Goal: Task Accomplishment & Management: Use online tool/utility

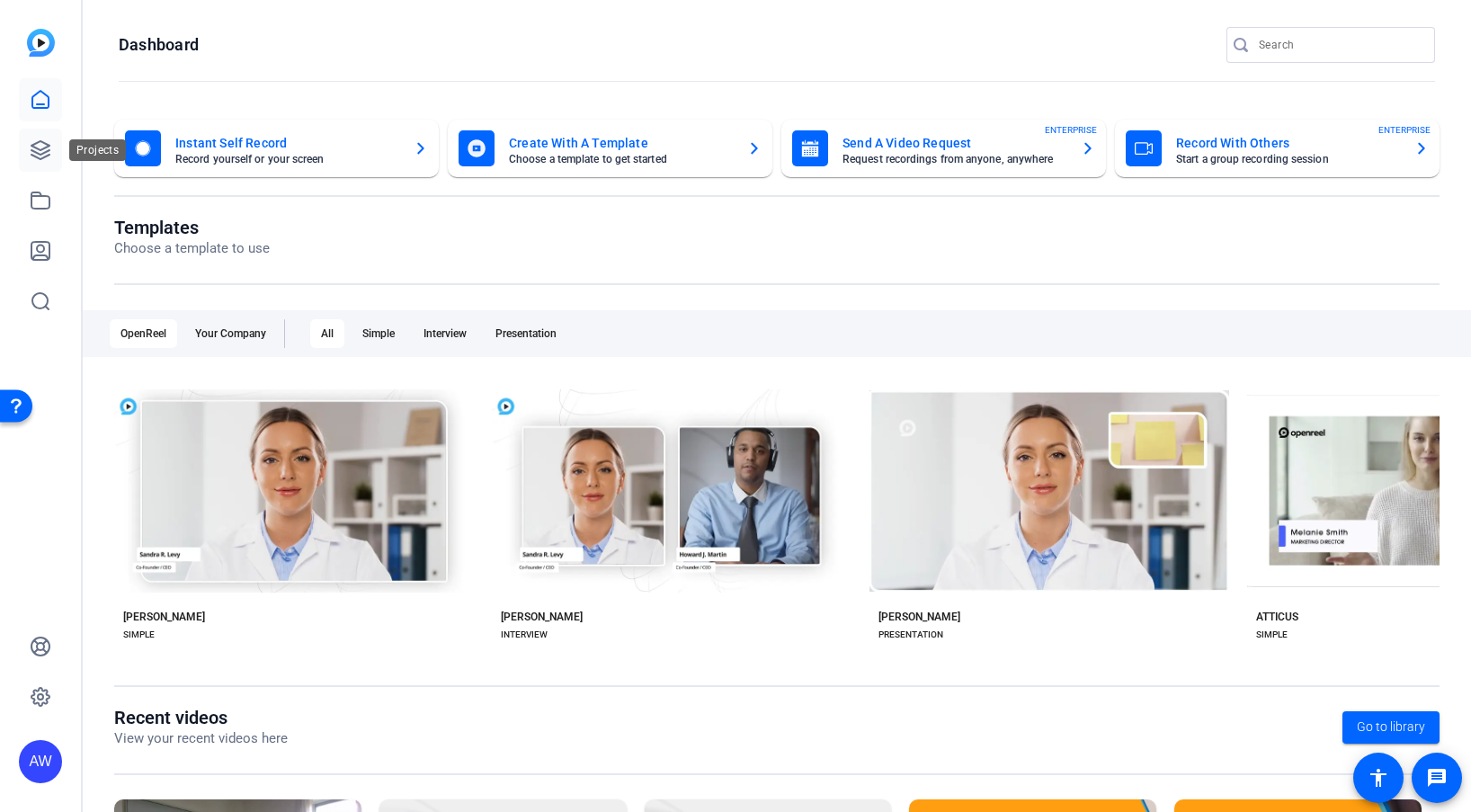
click at [35, 148] on icon at bounding box center [40, 149] width 18 height 18
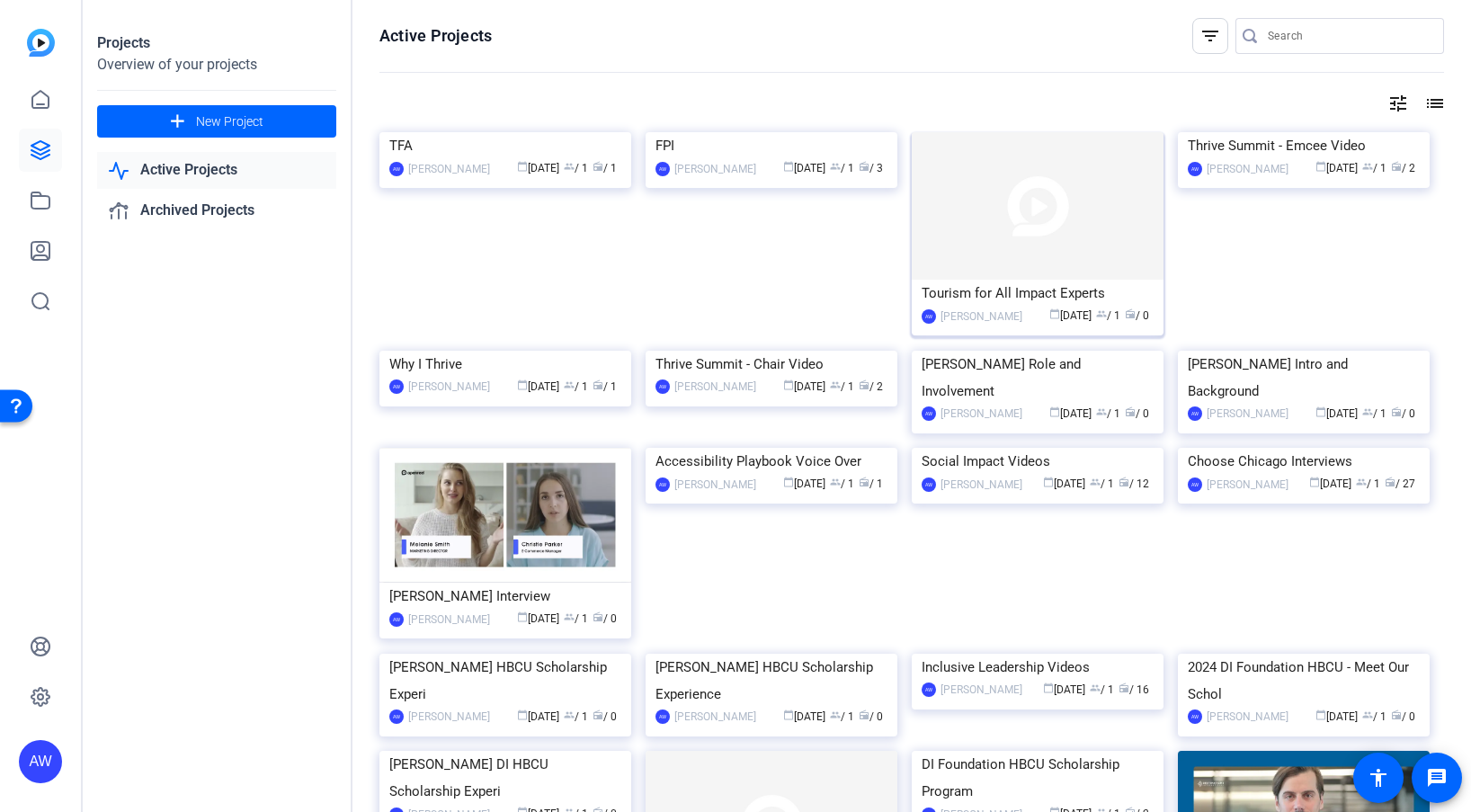
click at [939, 286] on div "Tourism for All Impact Experts" at bounding box center [1038, 292] width 232 height 27
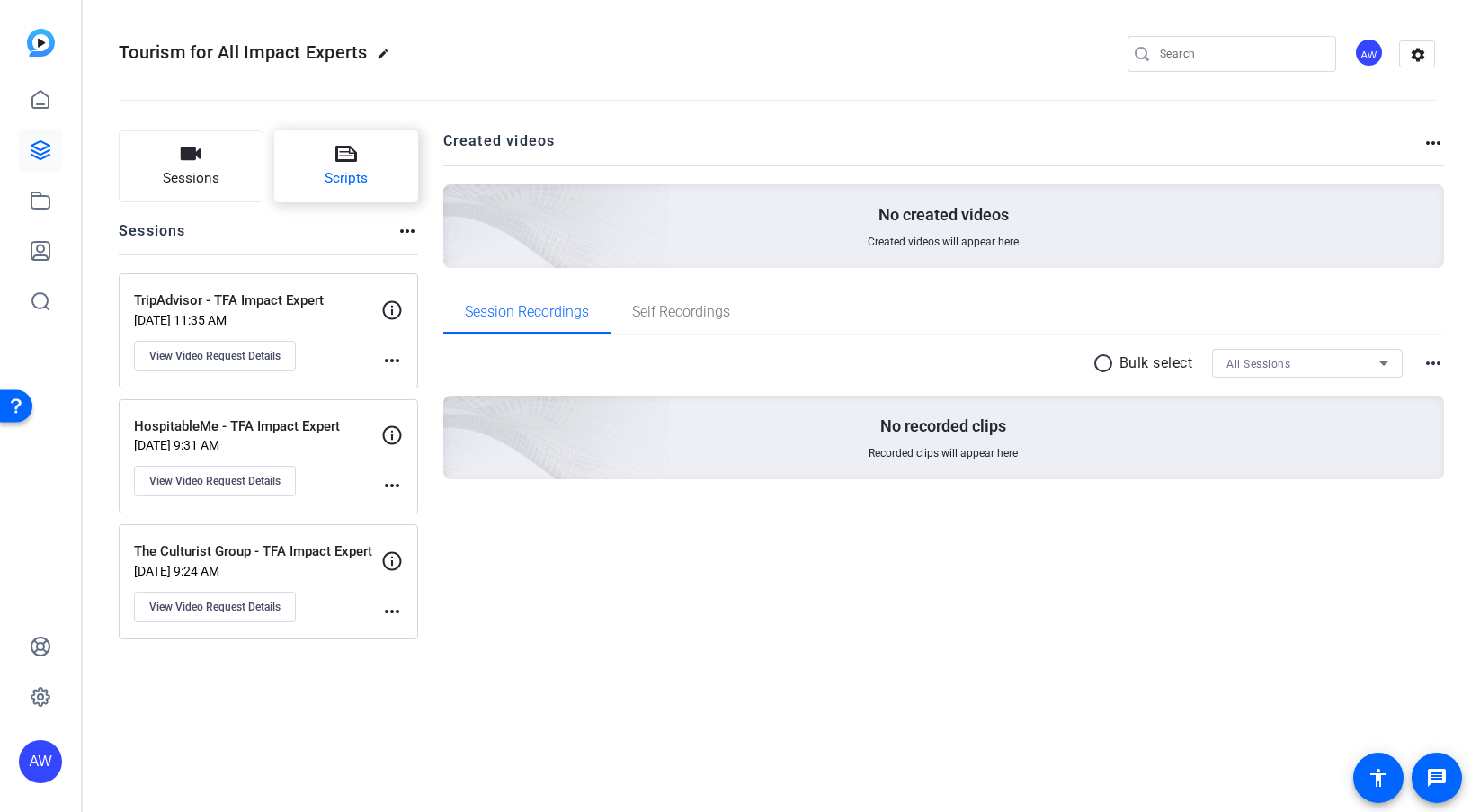
click at [312, 185] on button "Scripts" at bounding box center [347, 166] width 145 height 72
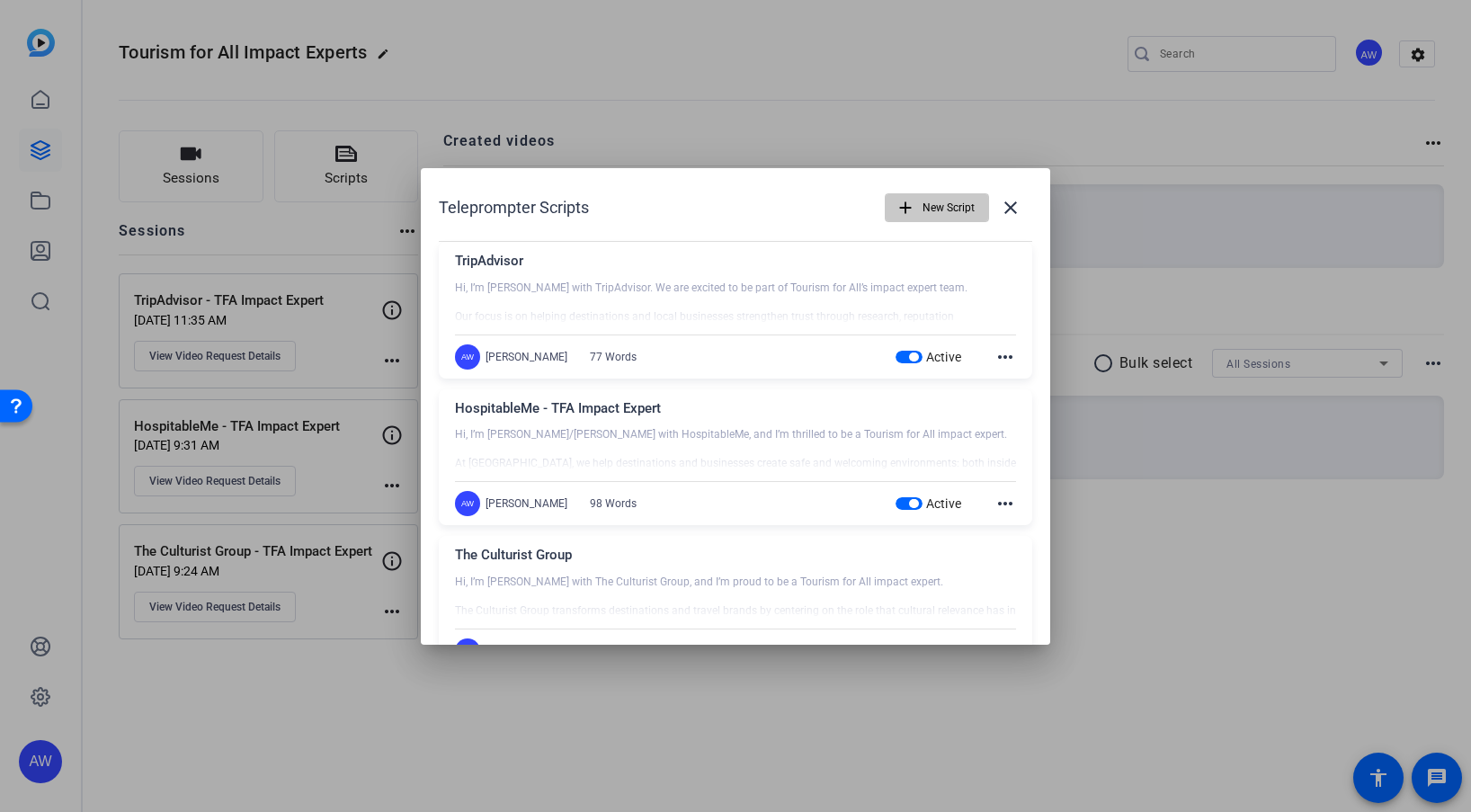
click at [912, 201] on span "button" at bounding box center [936, 208] width 102 height 44
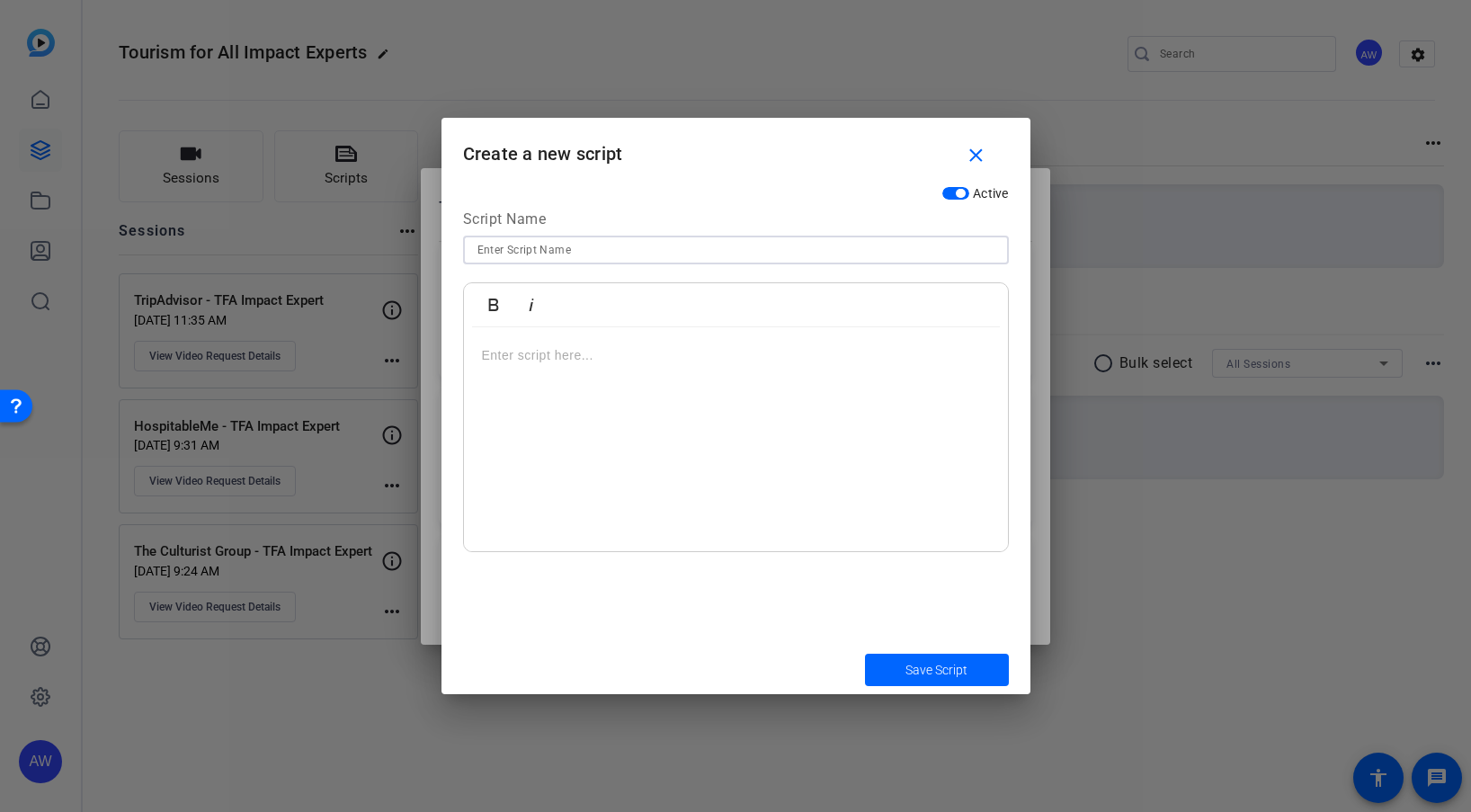
click at [541, 252] on input at bounding box center [735, 250] width 517 height 21
type input "Wheel the World - TFA Impact Expert"
click at [624, 475] on div at bounding box center [736, 440] width 544 height 225
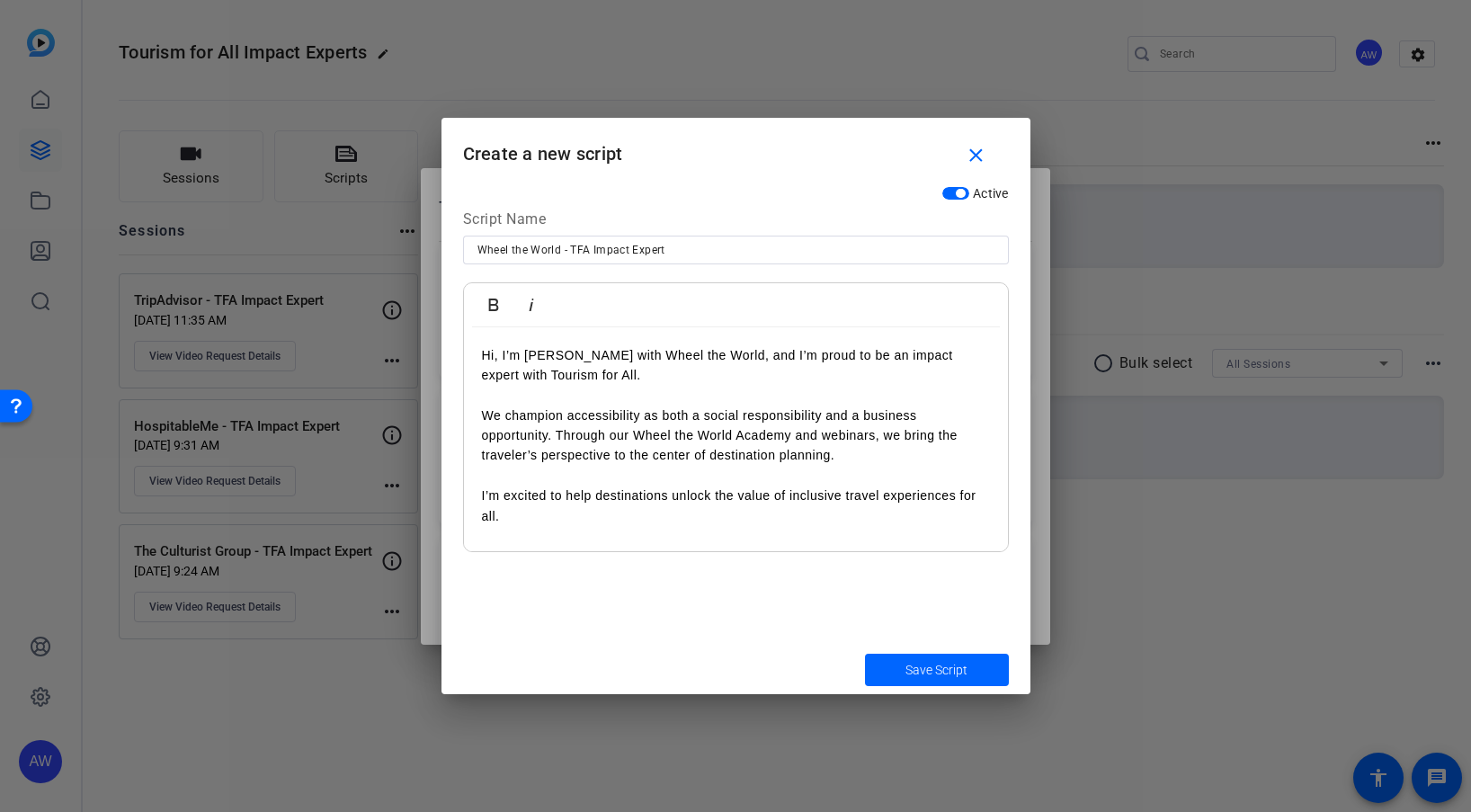
click at [593, 392] on p "We champion accessibility as both a social responsibility and a business opport…" at bounding box center [735, 435] width 508 height 101
click at [918, 663] on span "Save Script" at bounding box center [936, 670] width 62 height 19
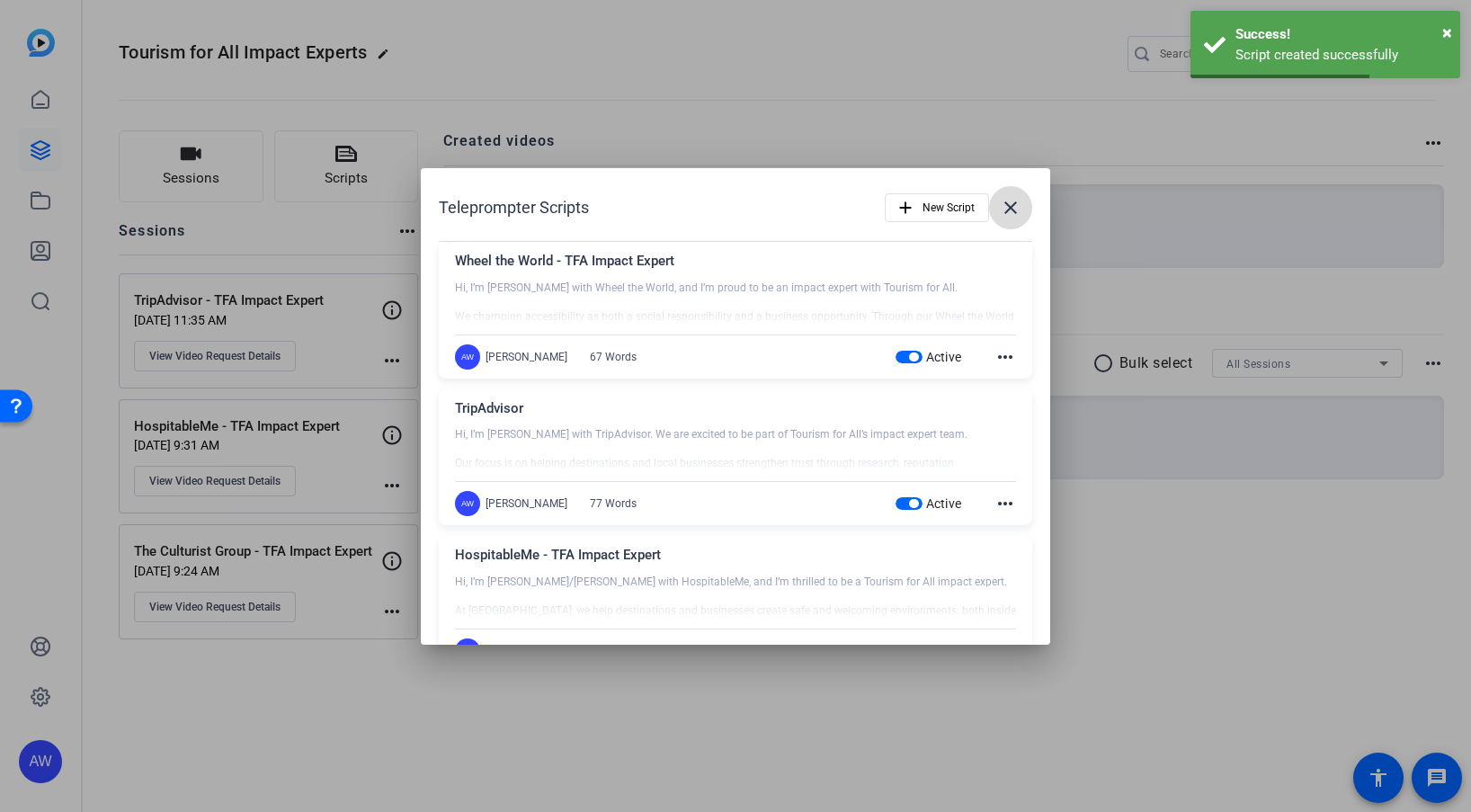
click at [1003, 212] on mat-icon "close" at bounding box center [1010, 207] width 21 height 21
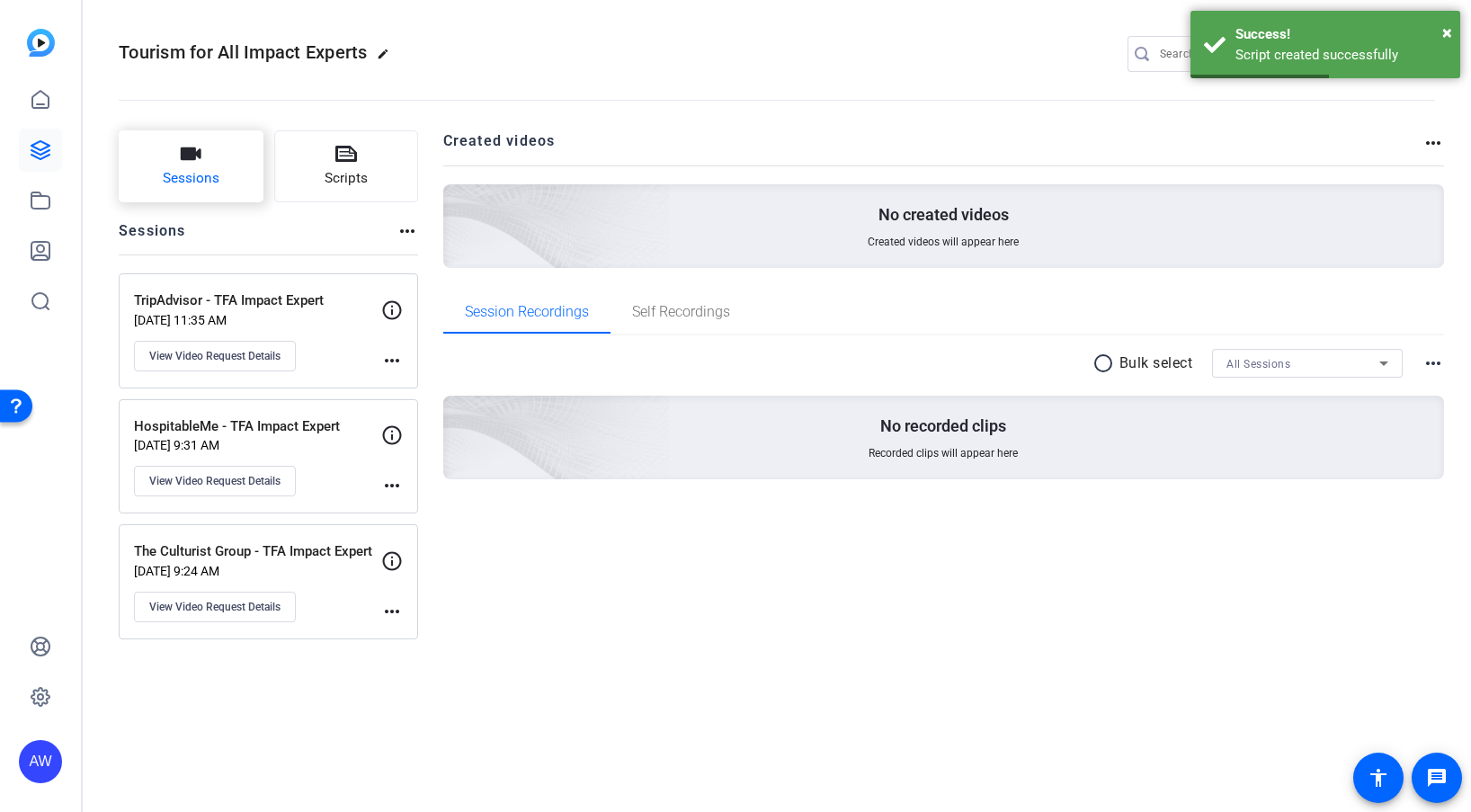
click at [203, 164] on button "Sessions" at bounding box center [191, 166] width 145 height 72
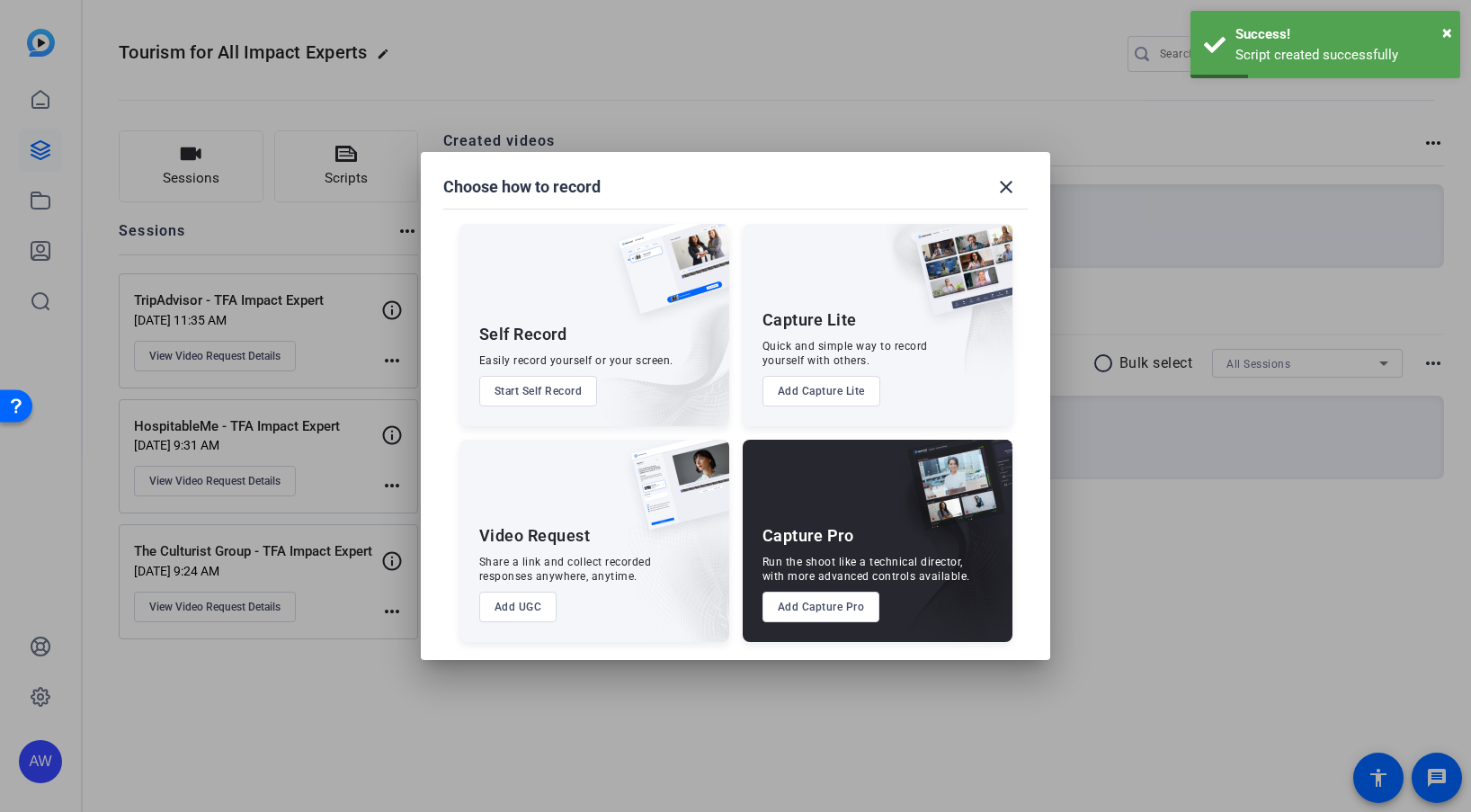
click at [507, 611] on button "Add UGC" at bounding box center [518, 607] width 78 height 31
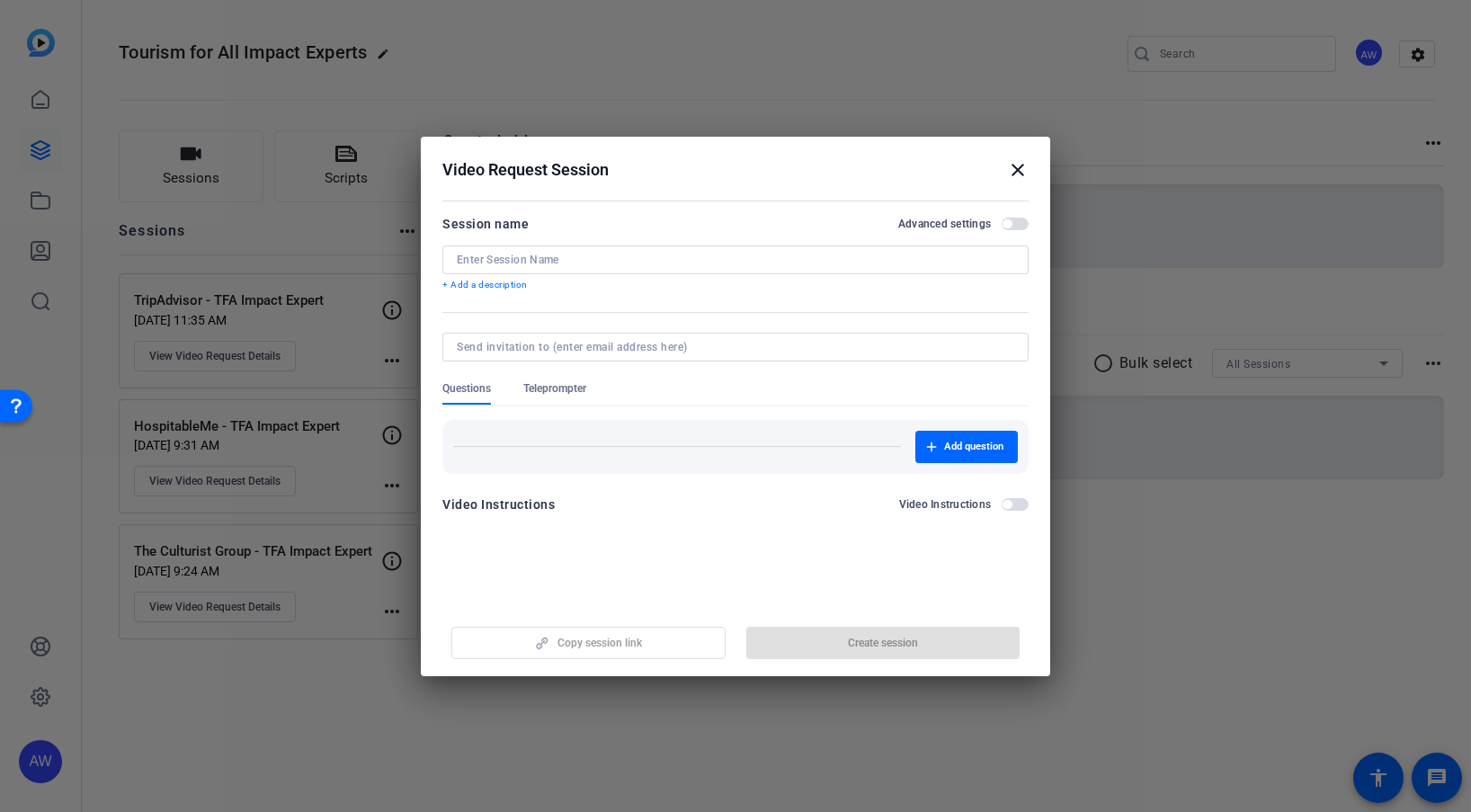
click at [591, 264] on input at bounding box center [735, 260] width 558 height 15
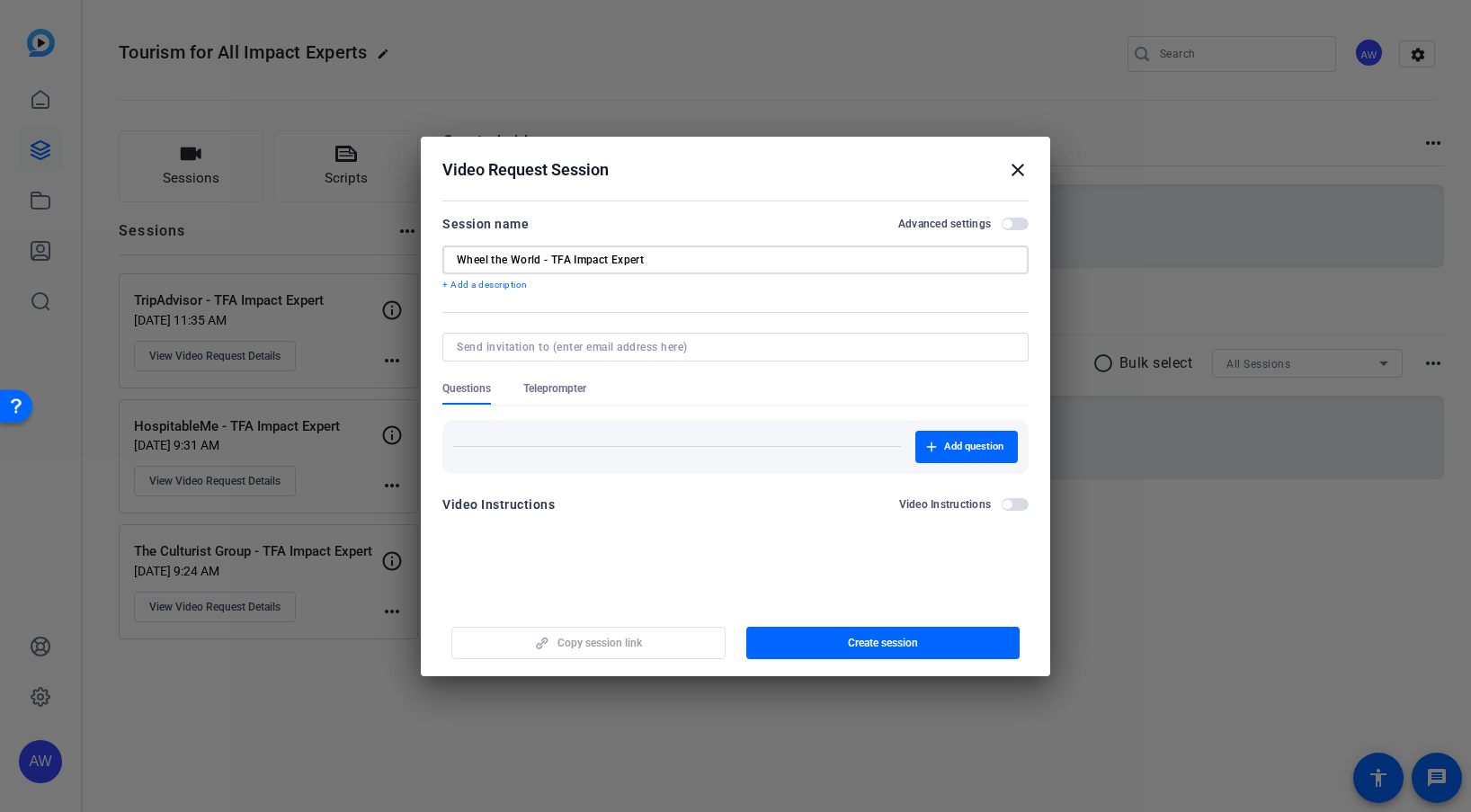
type input "Wheel the World - TFA Impact Expert"
click at [582, 394] on span "Teleprompter" at bounding box center [555, 389] width 63 height 15
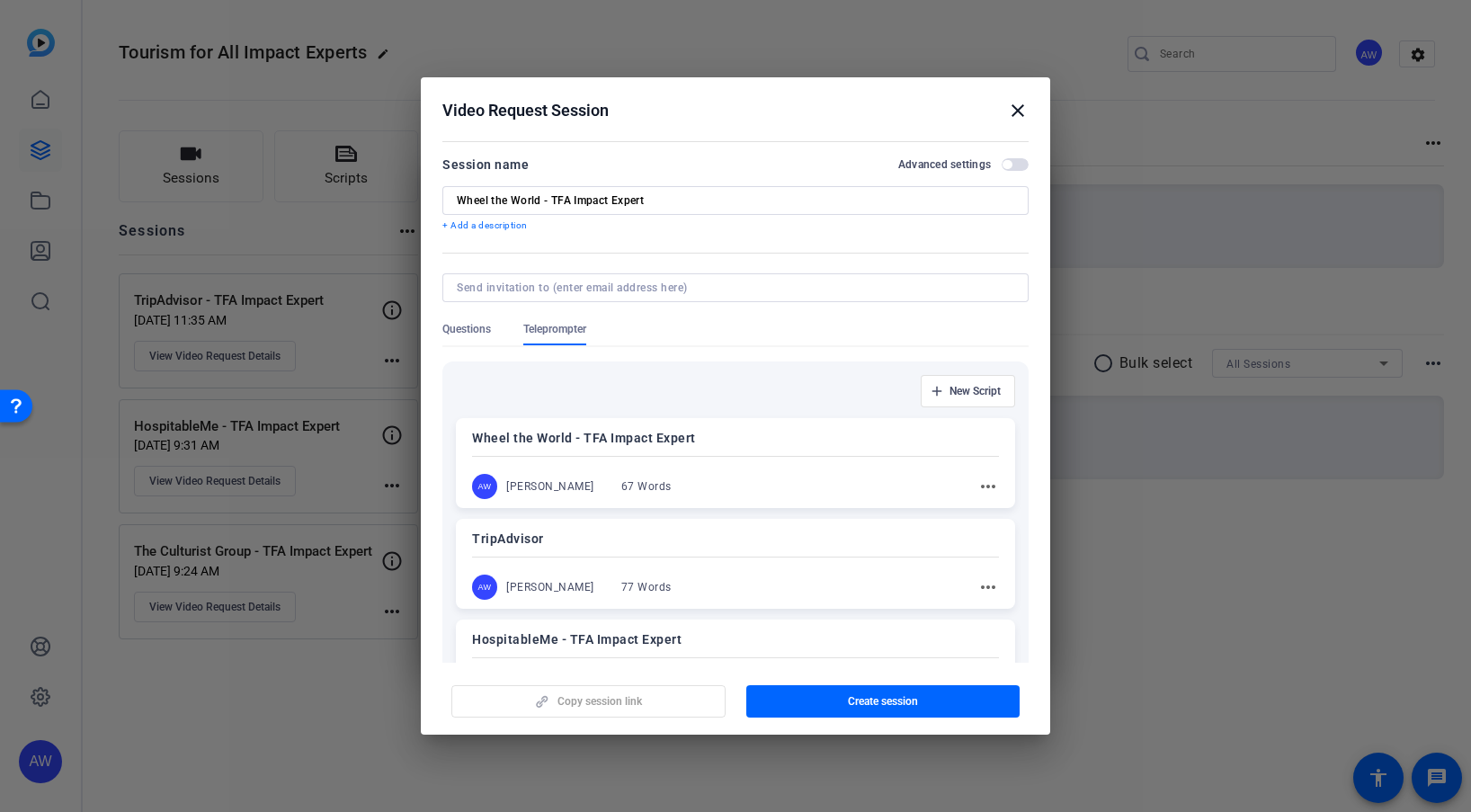
click at [805, 477] on div "AW [PERSON_NAME] 67 Words more_horiz" at bounding box center [736, 486] width 527 height 25
click at [784, 698] on span "button" at bounding box center [884, 701] width 275 height 44
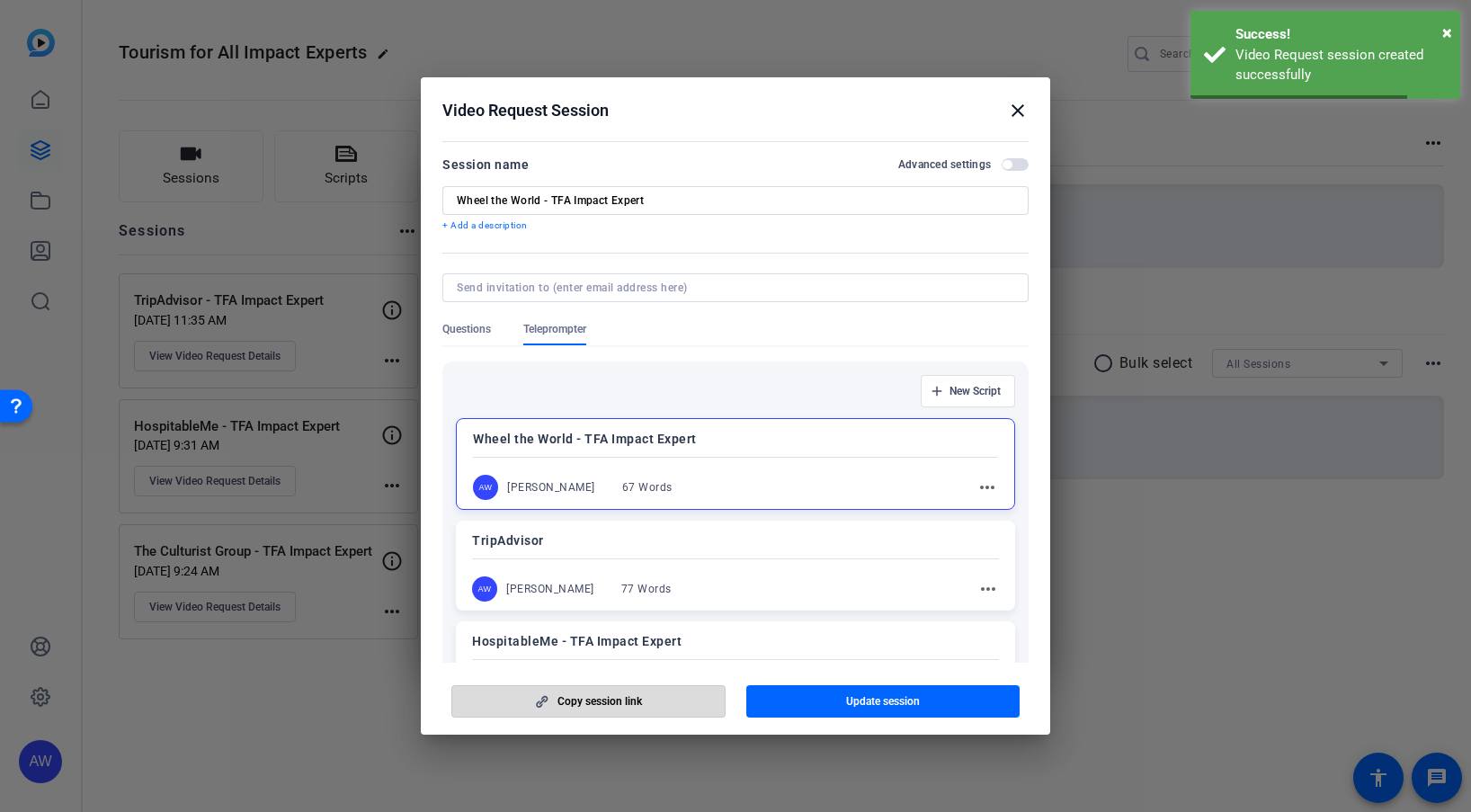
click at [562, 707] on span "Copy session link" at bounding box center [600, 702] width 84 height 15
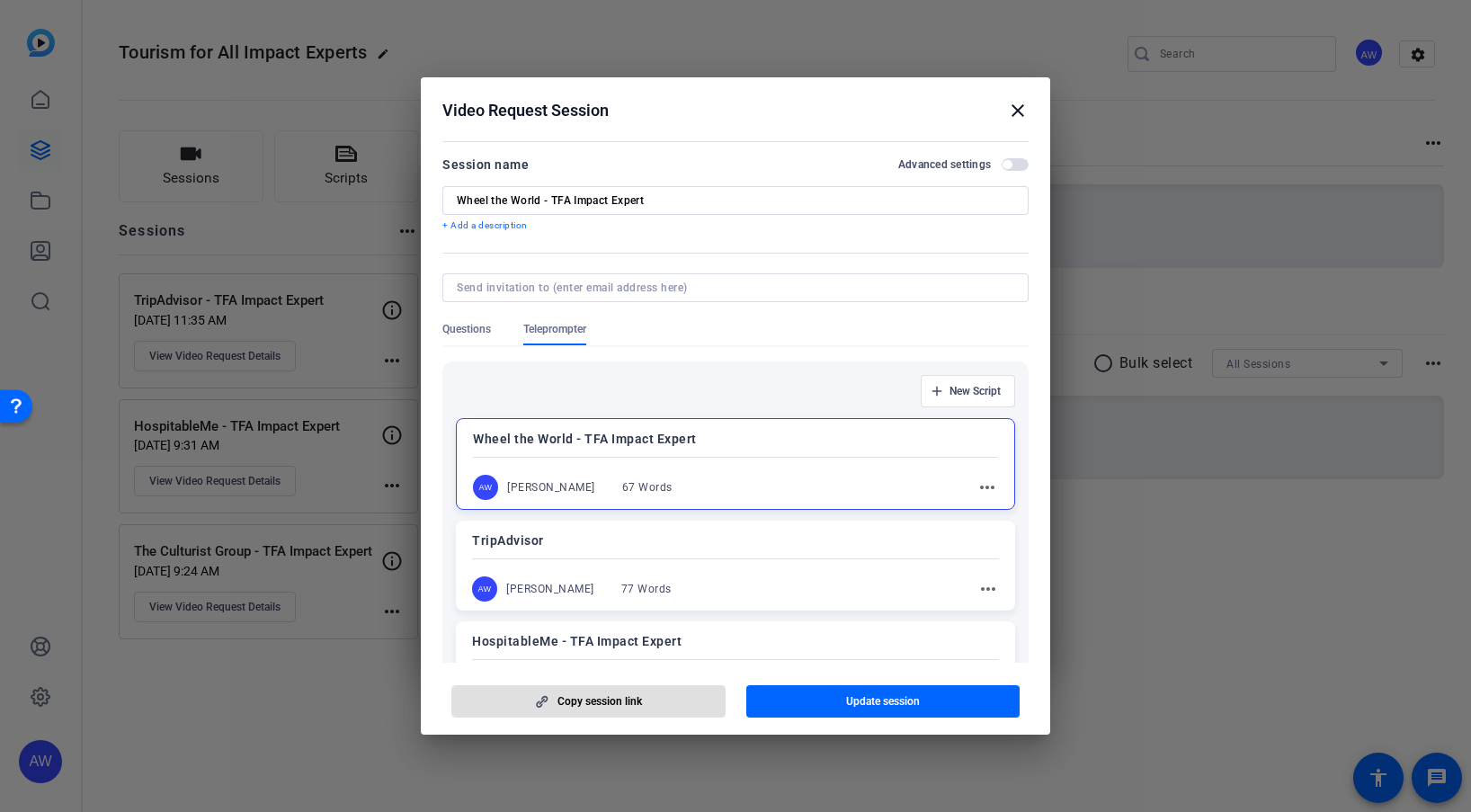
click at [1018, 107] on mat-icon "close" at bounding box center [1017, 110] width 21 height 21
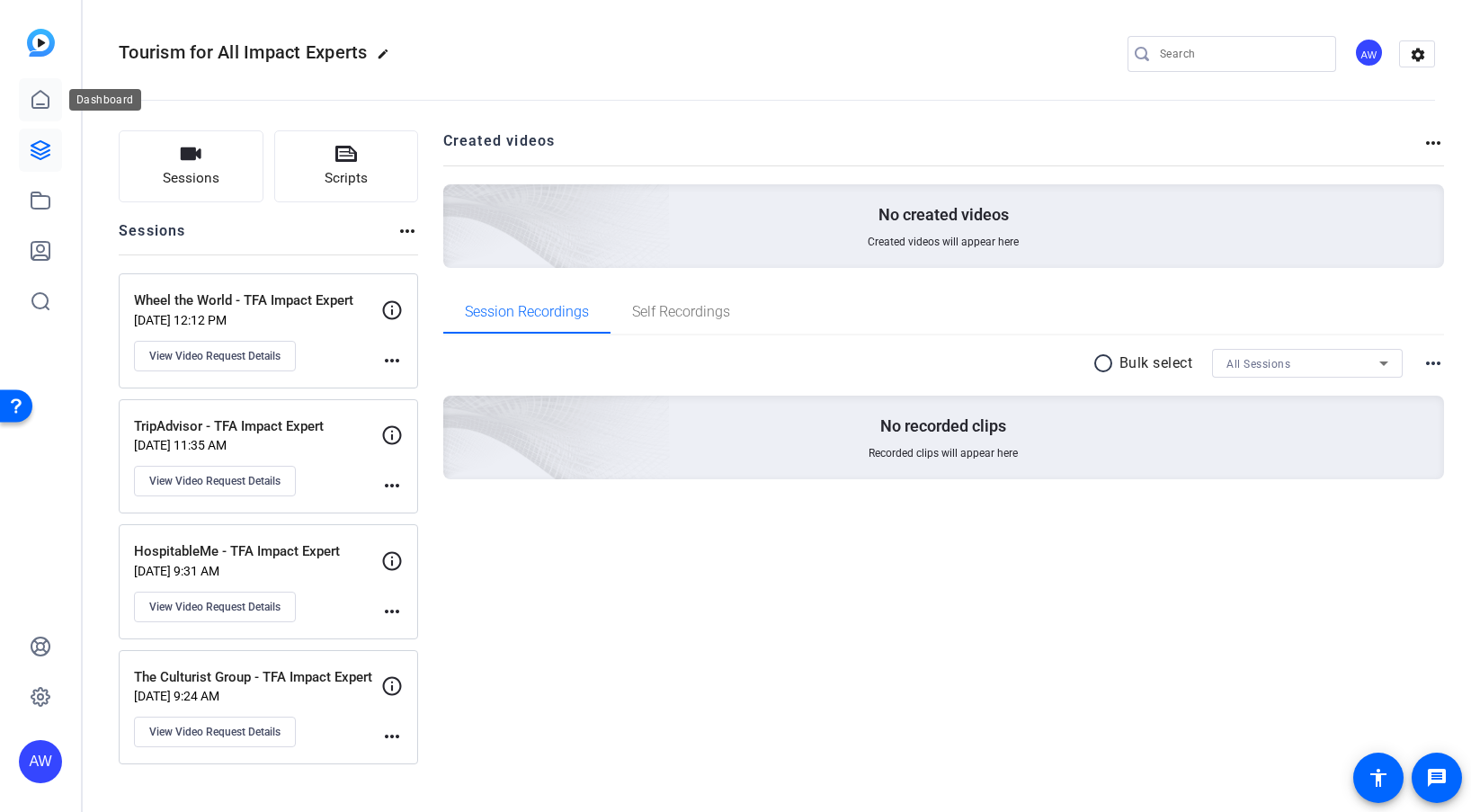
click at [41, 97] on icon at bounding box center [40, 99] width 21 height 21
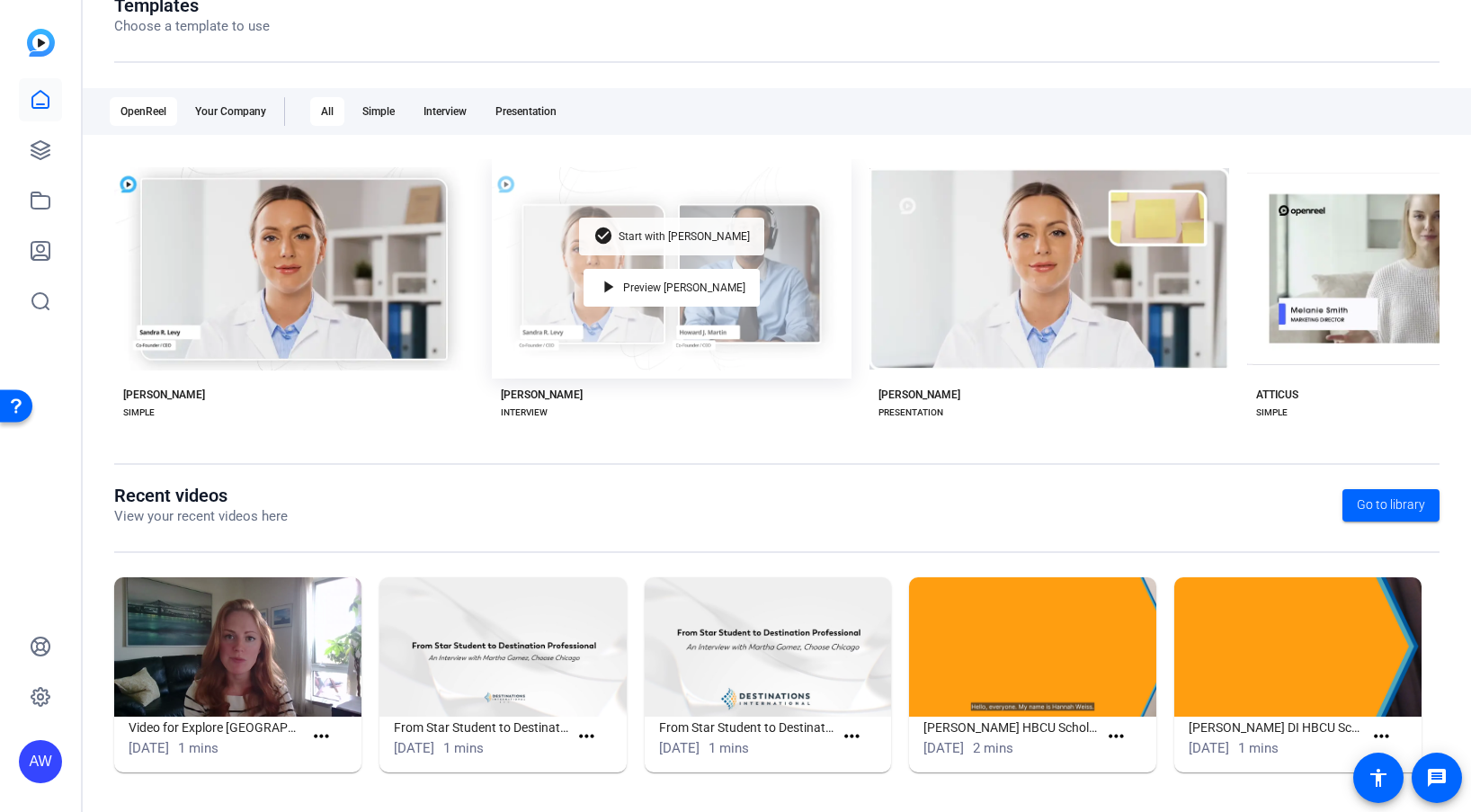
scroll to position [222, 0]
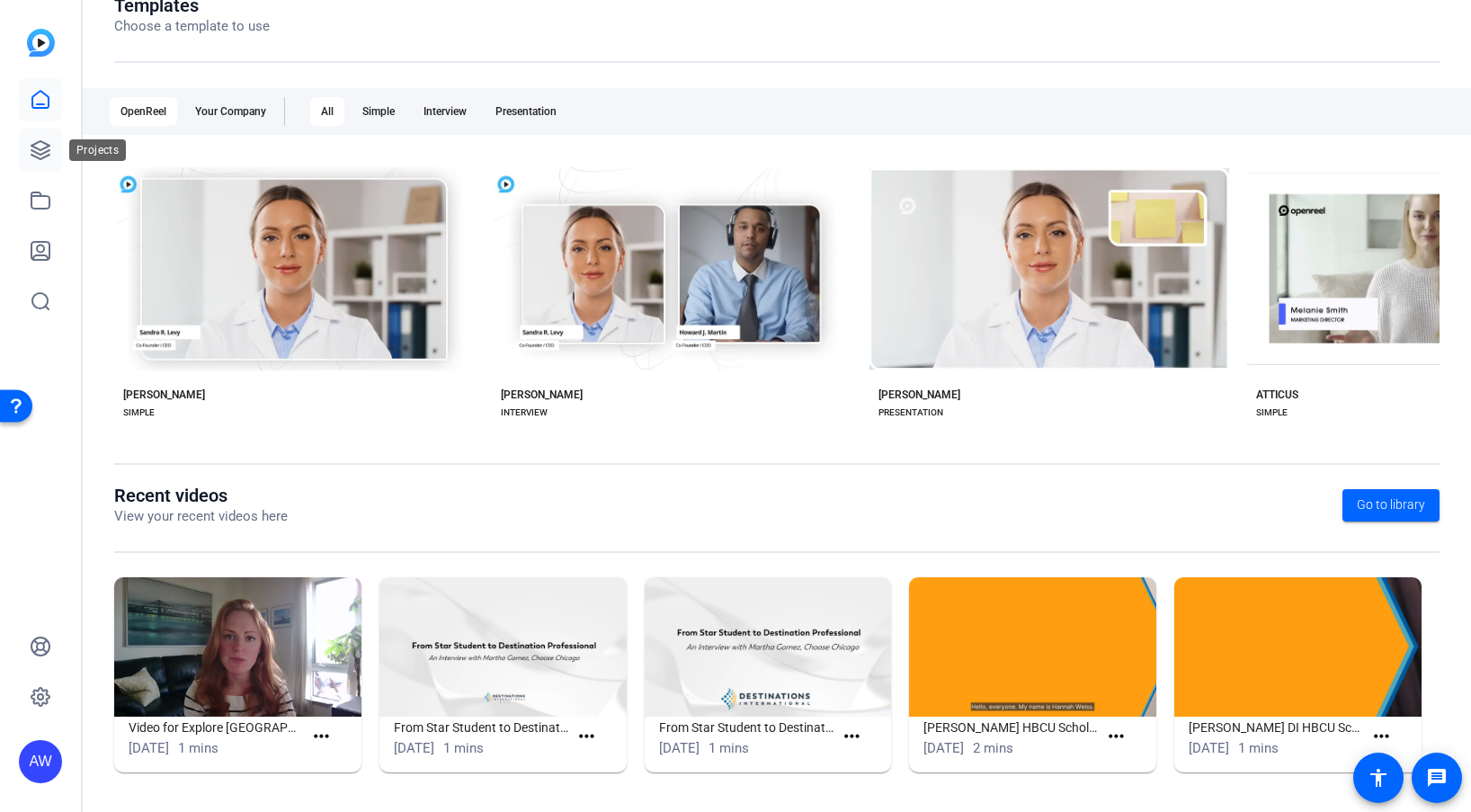
click at [38, 157] on icon at bounding box center [40, 149] width 21 height 21
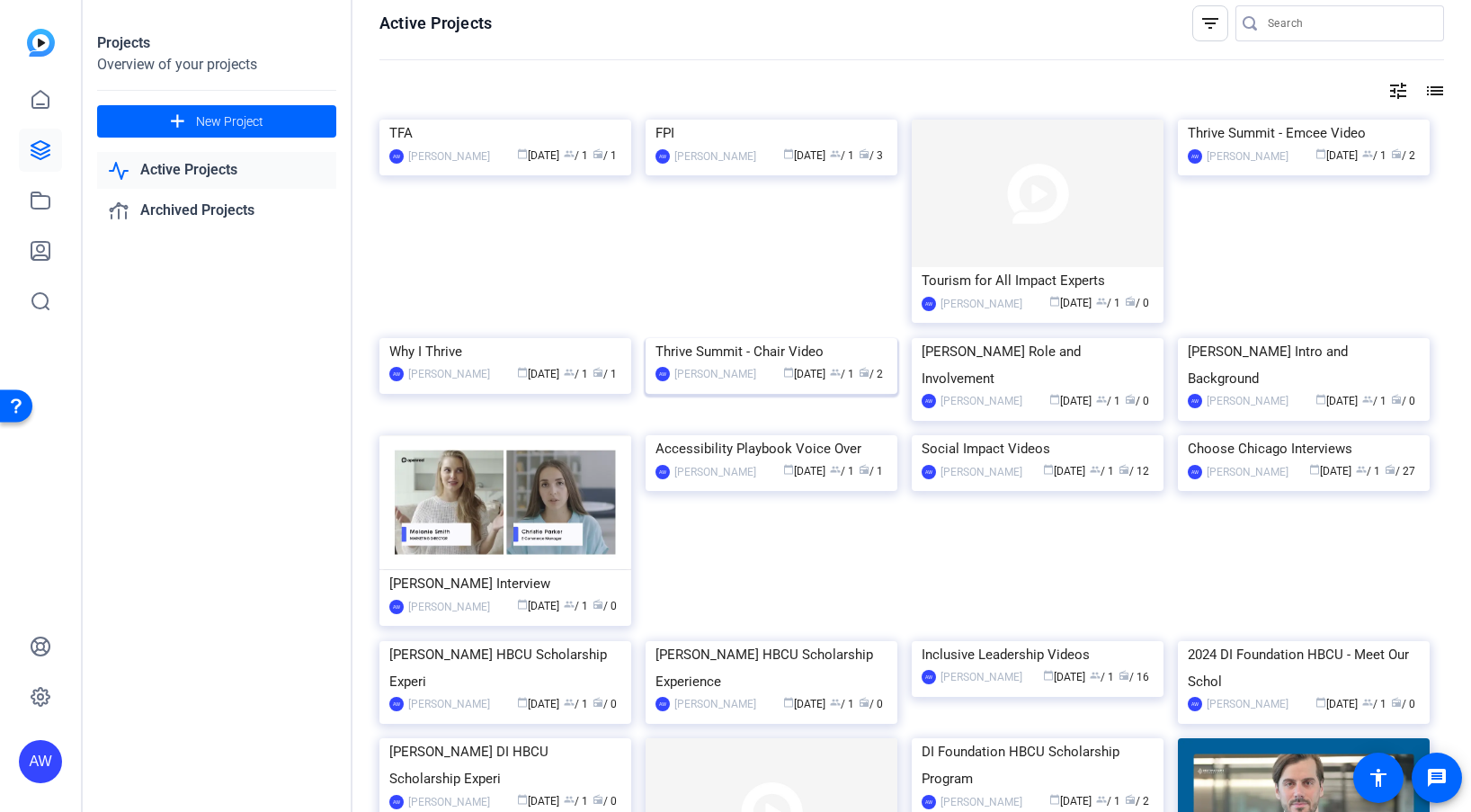
scroll to position [15, 0]
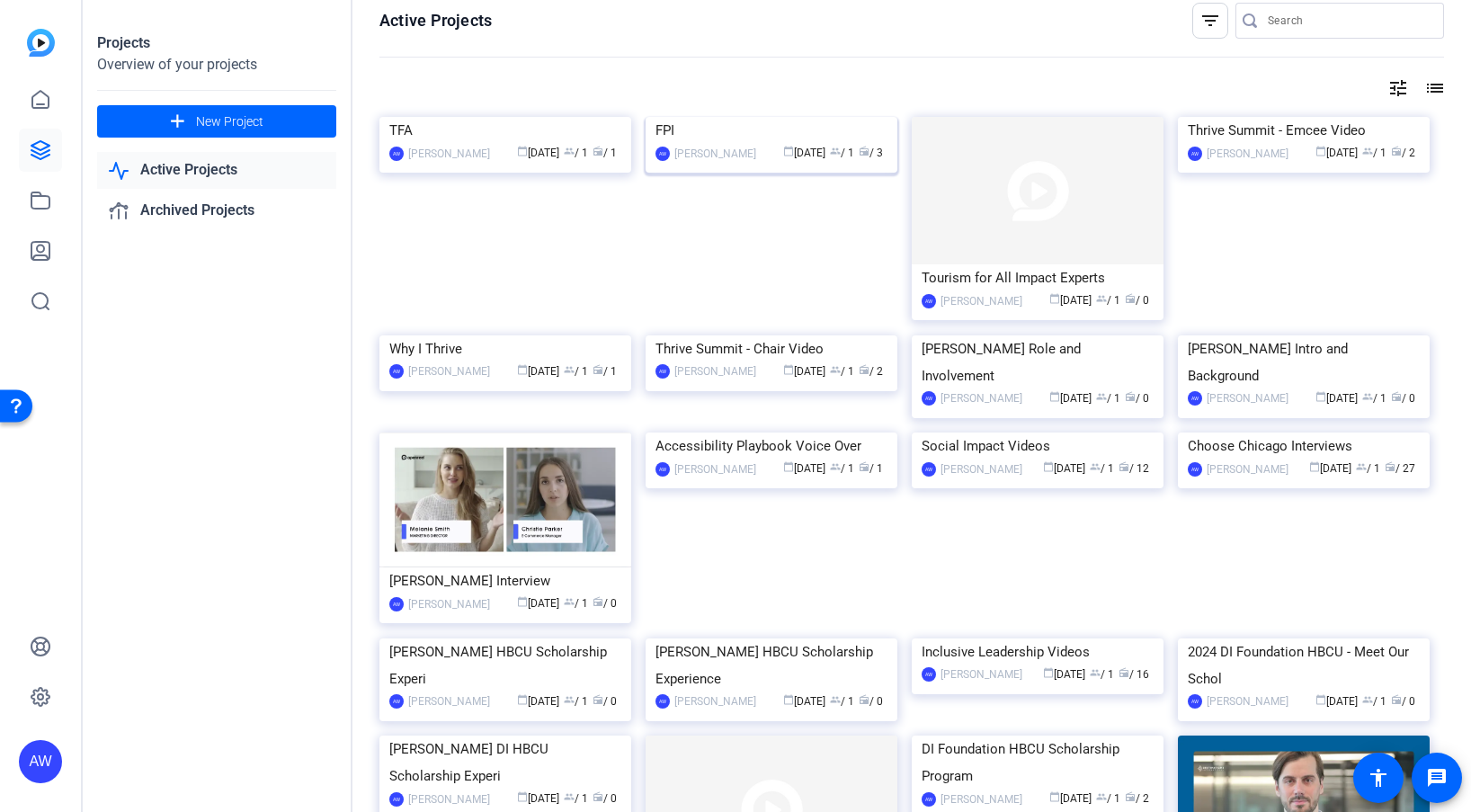
click at [745, 117] on img at bounding box center [771, 117] width 252 height 0
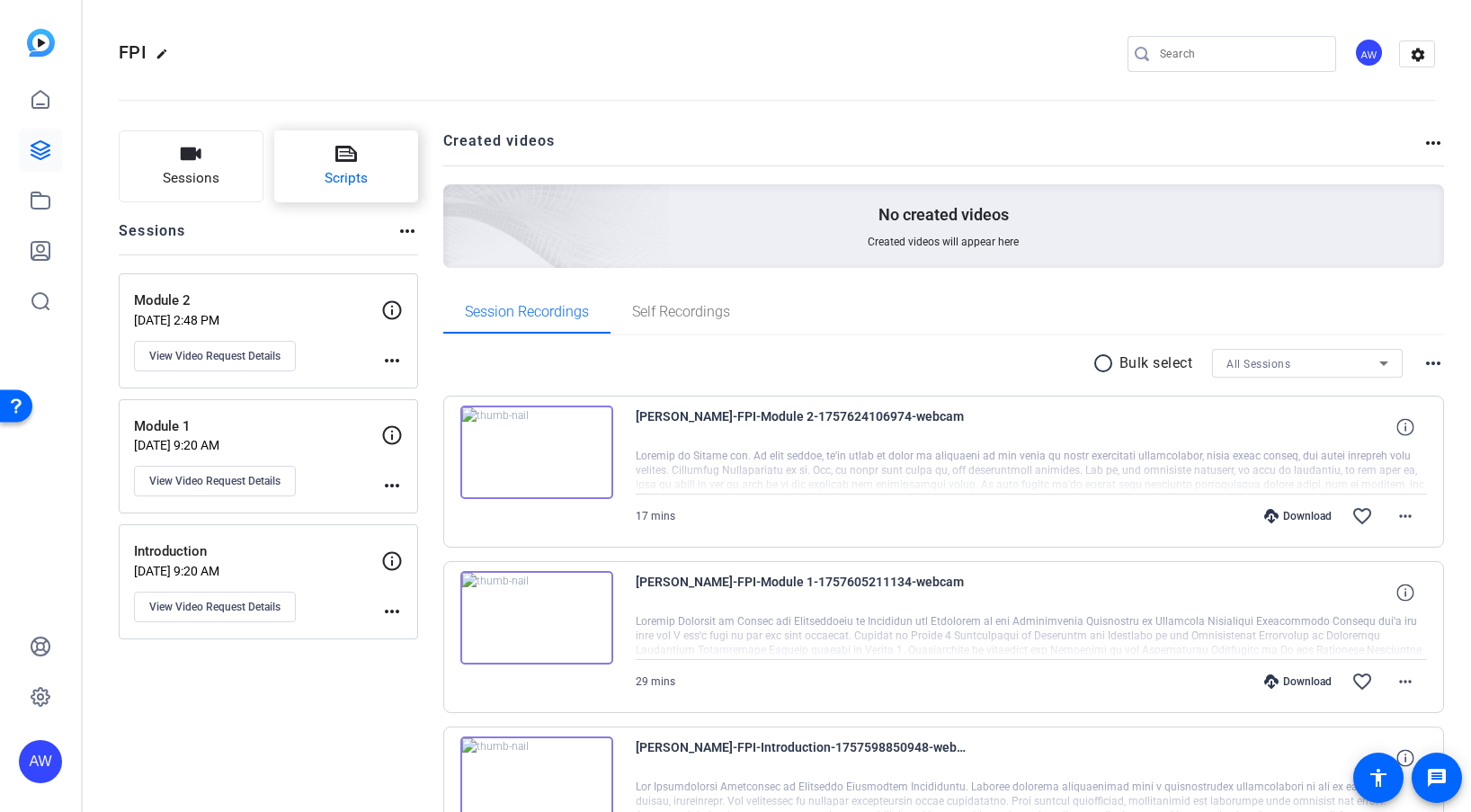
click at [348, 201] on button "Scripts" at bounding box center [347, 166] width 145 height 72
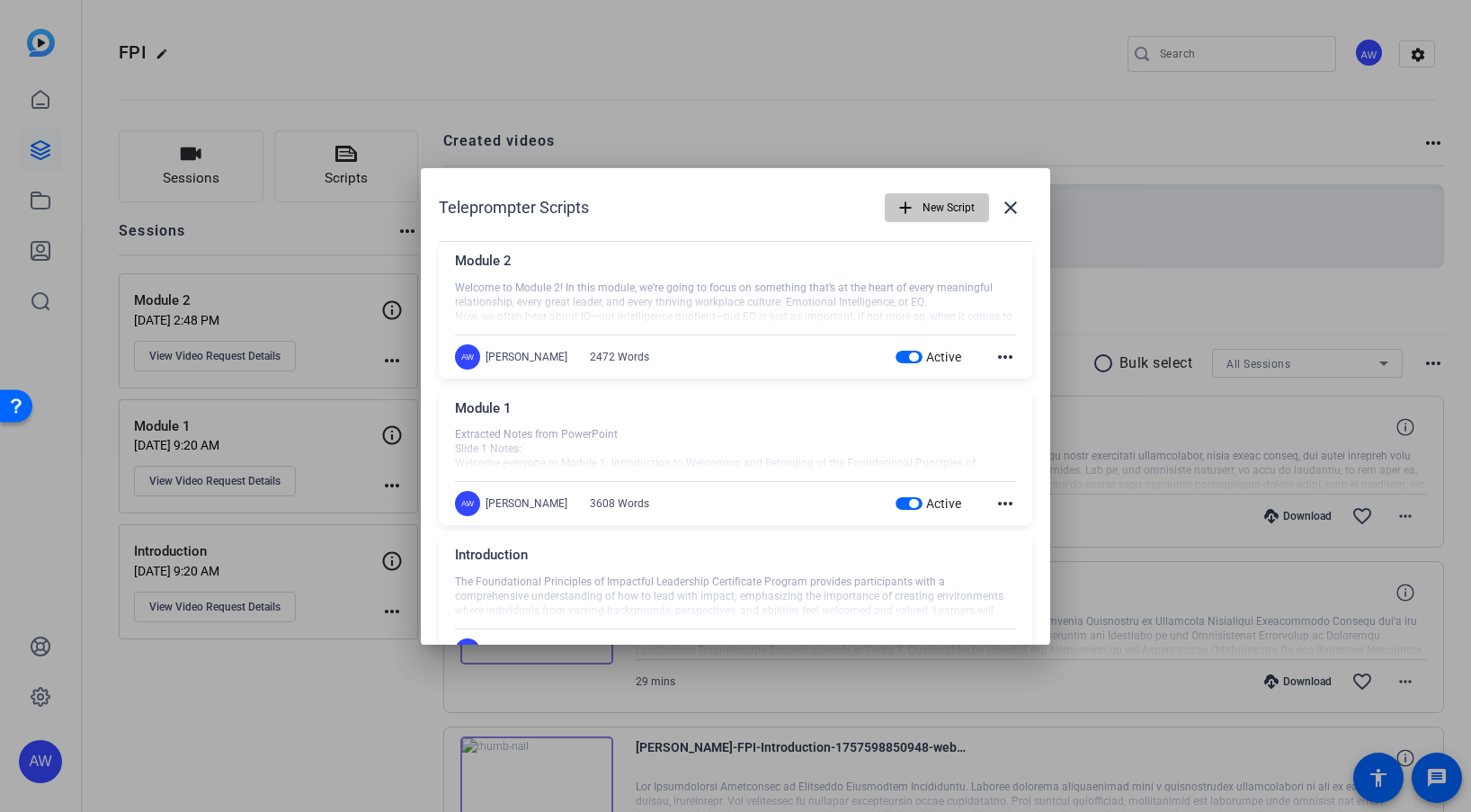
click at [909, 211] on span "button" at bounding box center [936, 208] width 102 height 44
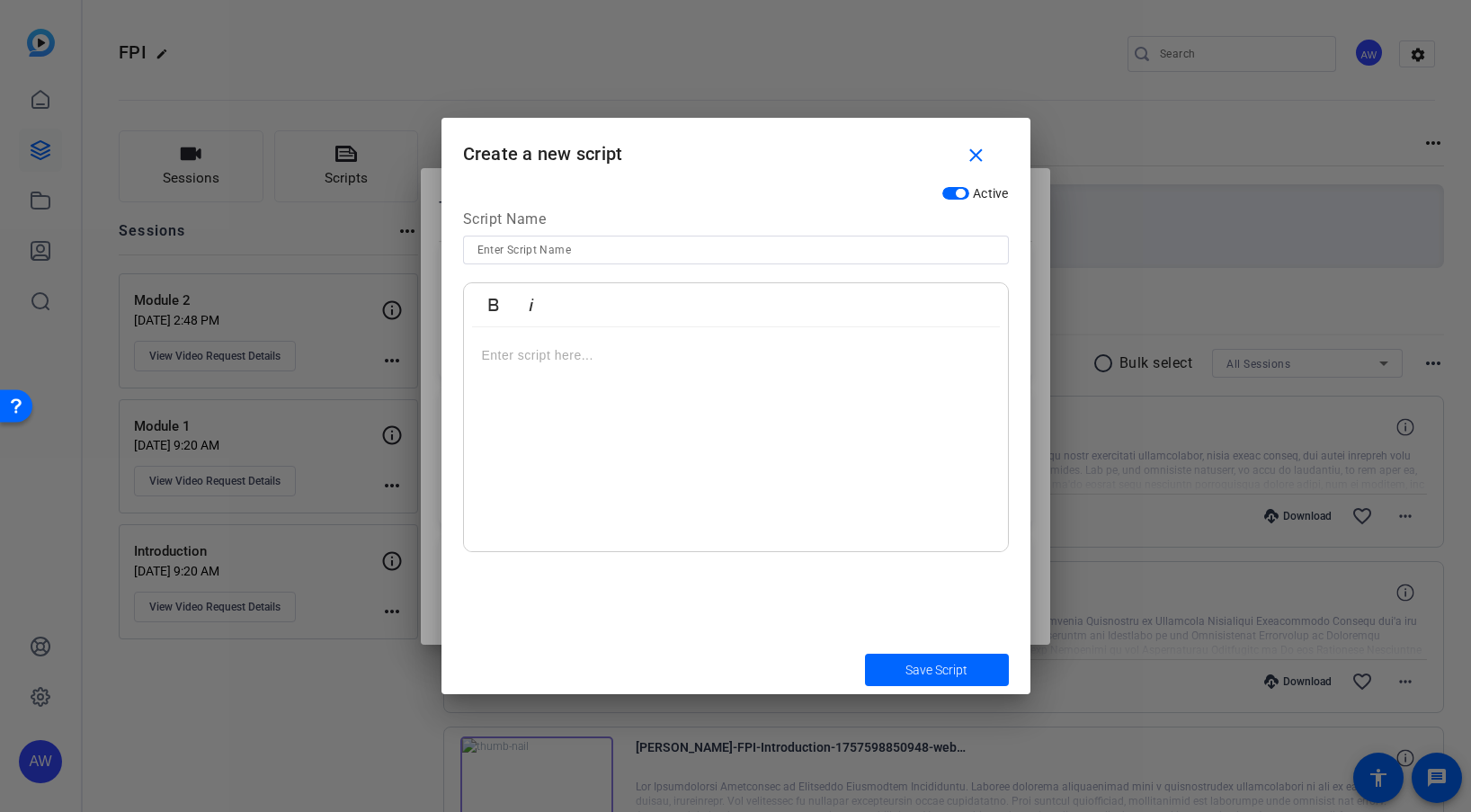
click at [731, 257] on input at bounding box center [735, 250] width 517 height 21
type input "Module 3"
click at [707, 447] on div at bounding box center [736, 440] width 544 height 225
click at [246, 23] on div at bounding box center [735, 406] width 1471 height 812
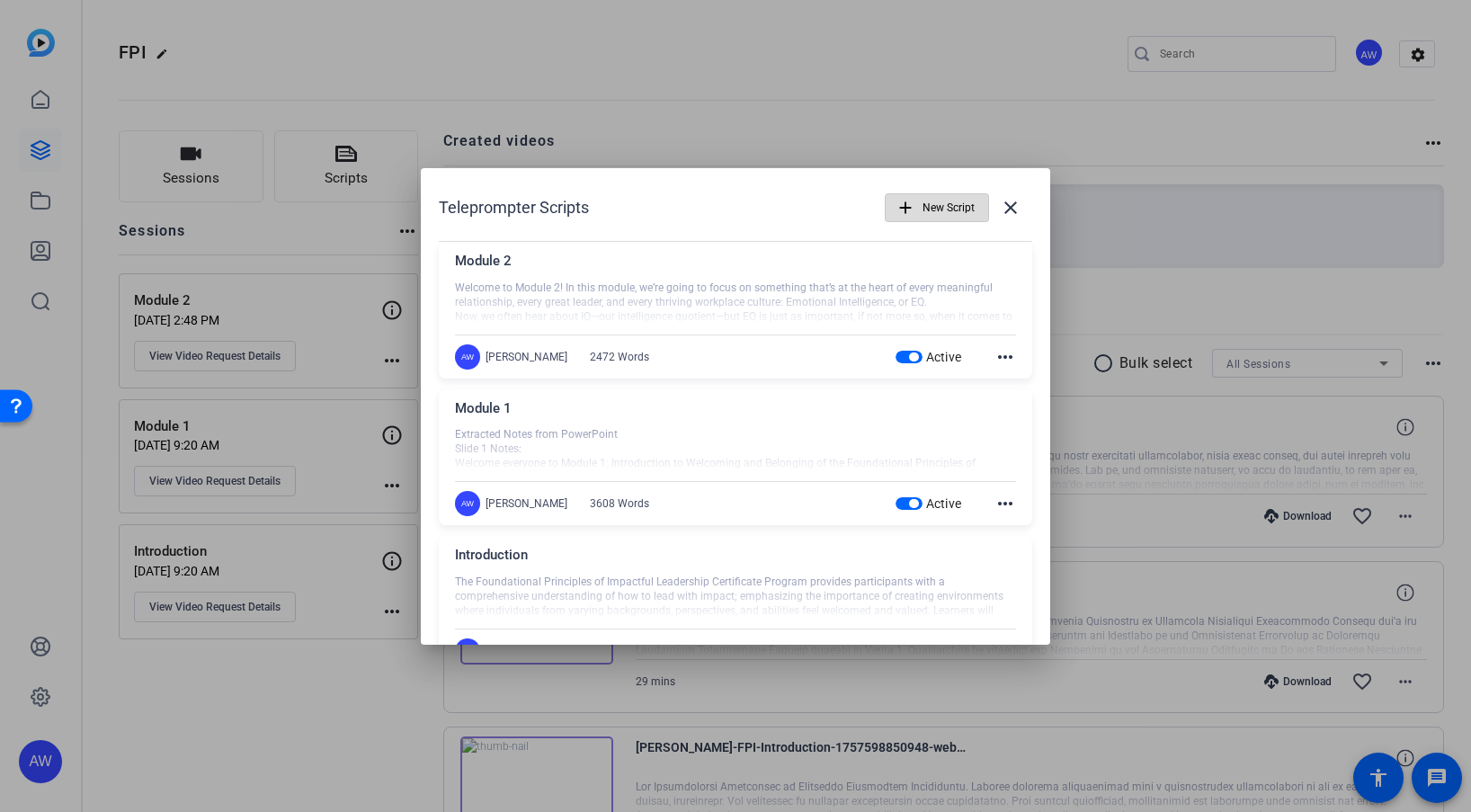
click at [940, 212] on span "New Script" at bounding box center [948, 207] width 52 height 34
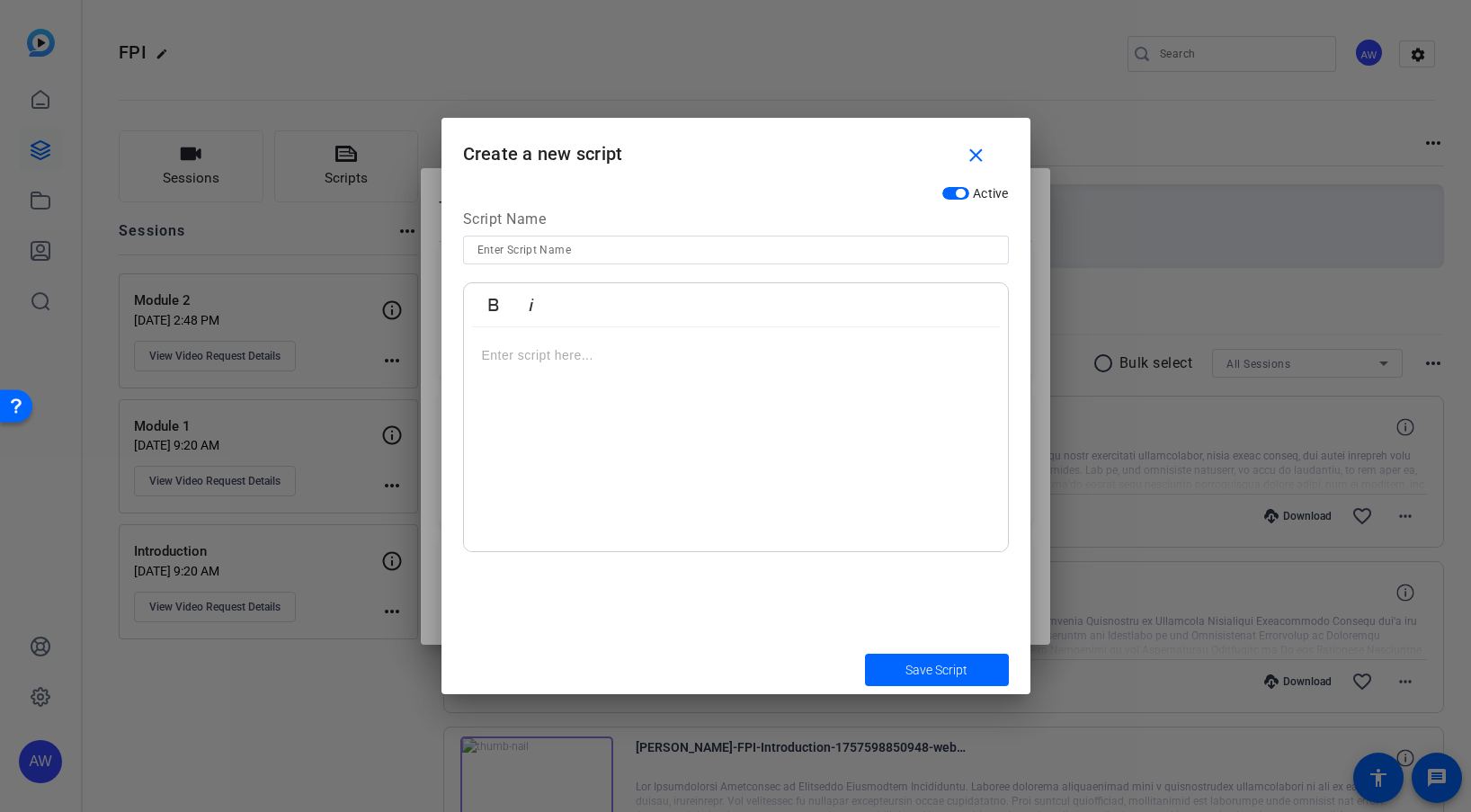
click at [602, 244] on input at bounding box center [735, 250] width 517 height 21
type input "Module 3"
click at [599, 418] on div at bounding box center [736, 440] width 544 height 225
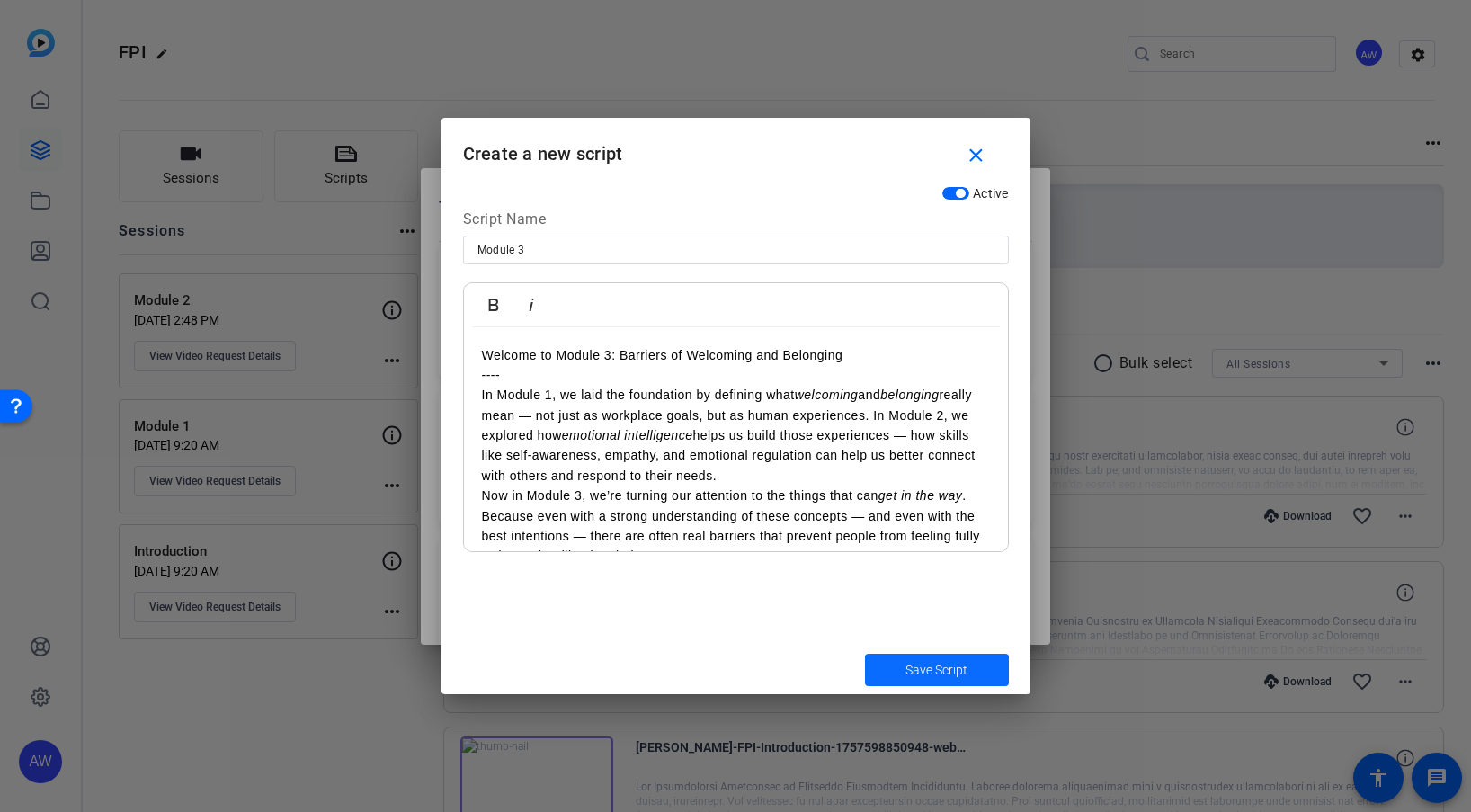
click at [915, 669] on span "Save Script" at bounding box center [936, 670] width 62 height 19
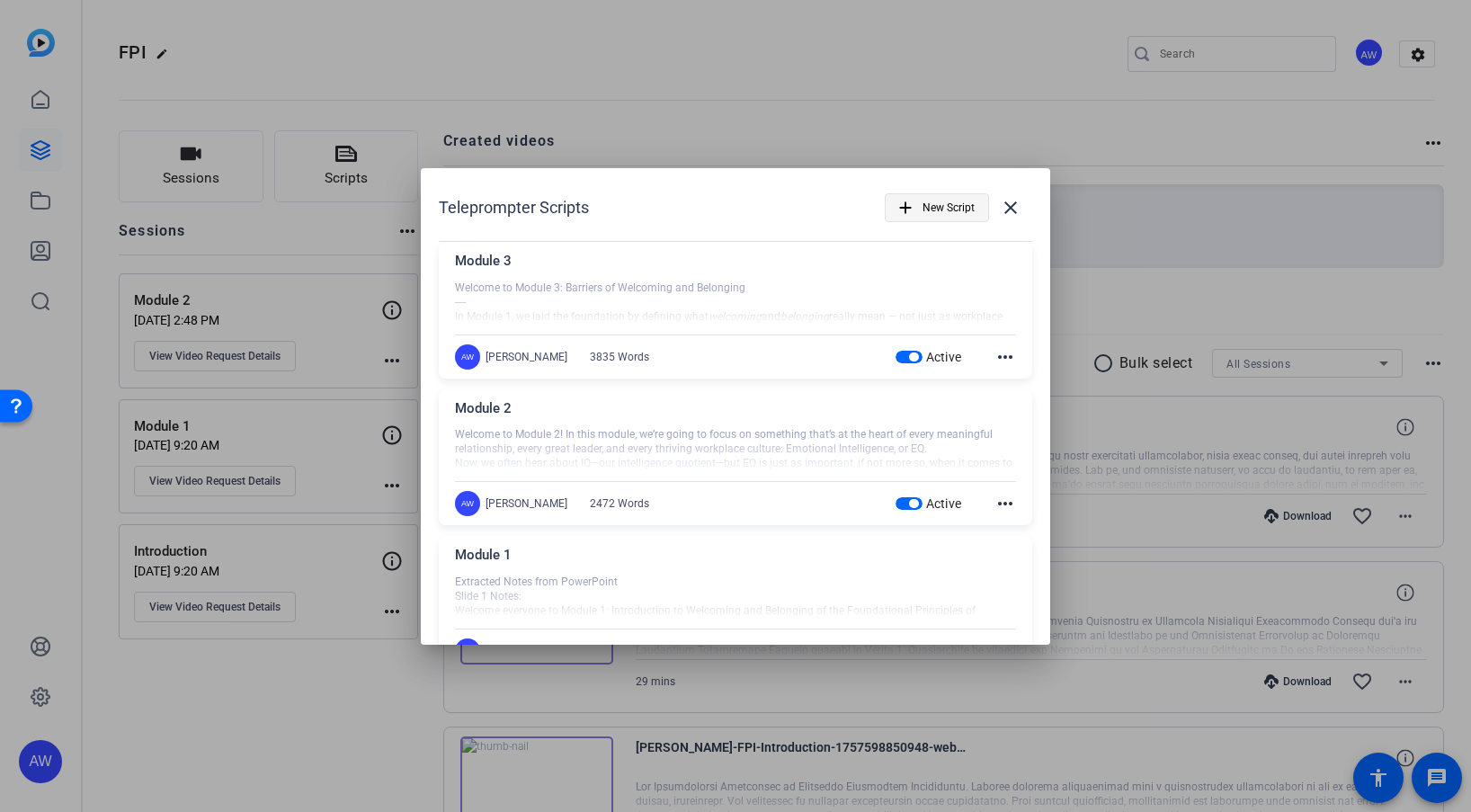
click at [958, 227] on span "button" at bounding box center [936, 208] width 102 height 44
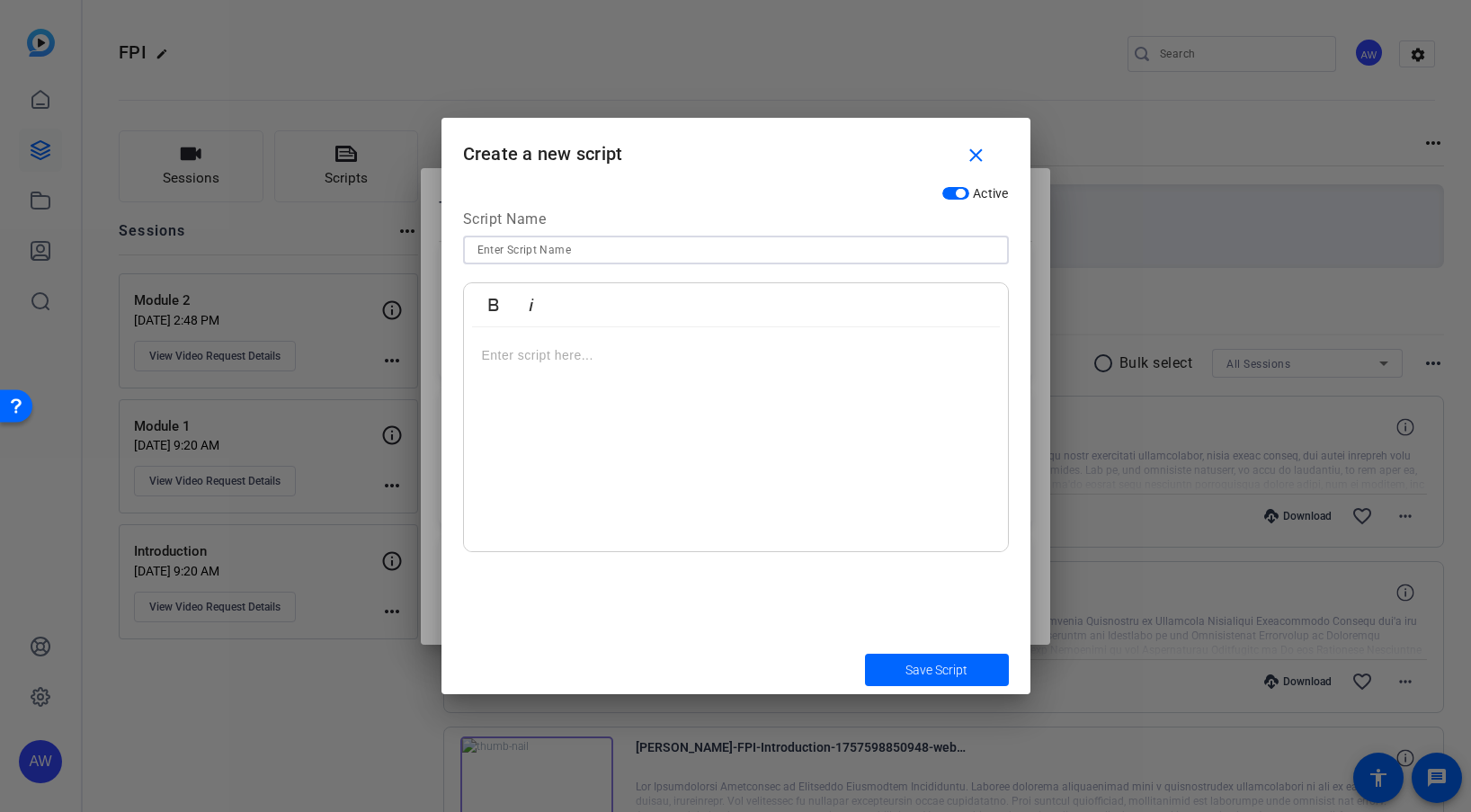
click at [768, 247] on input at bounding box center [735, 250] width 517 height 21
type input "Module 4"
click at [725, 477] on div at bounding box center [736, 440] width 544 height 225
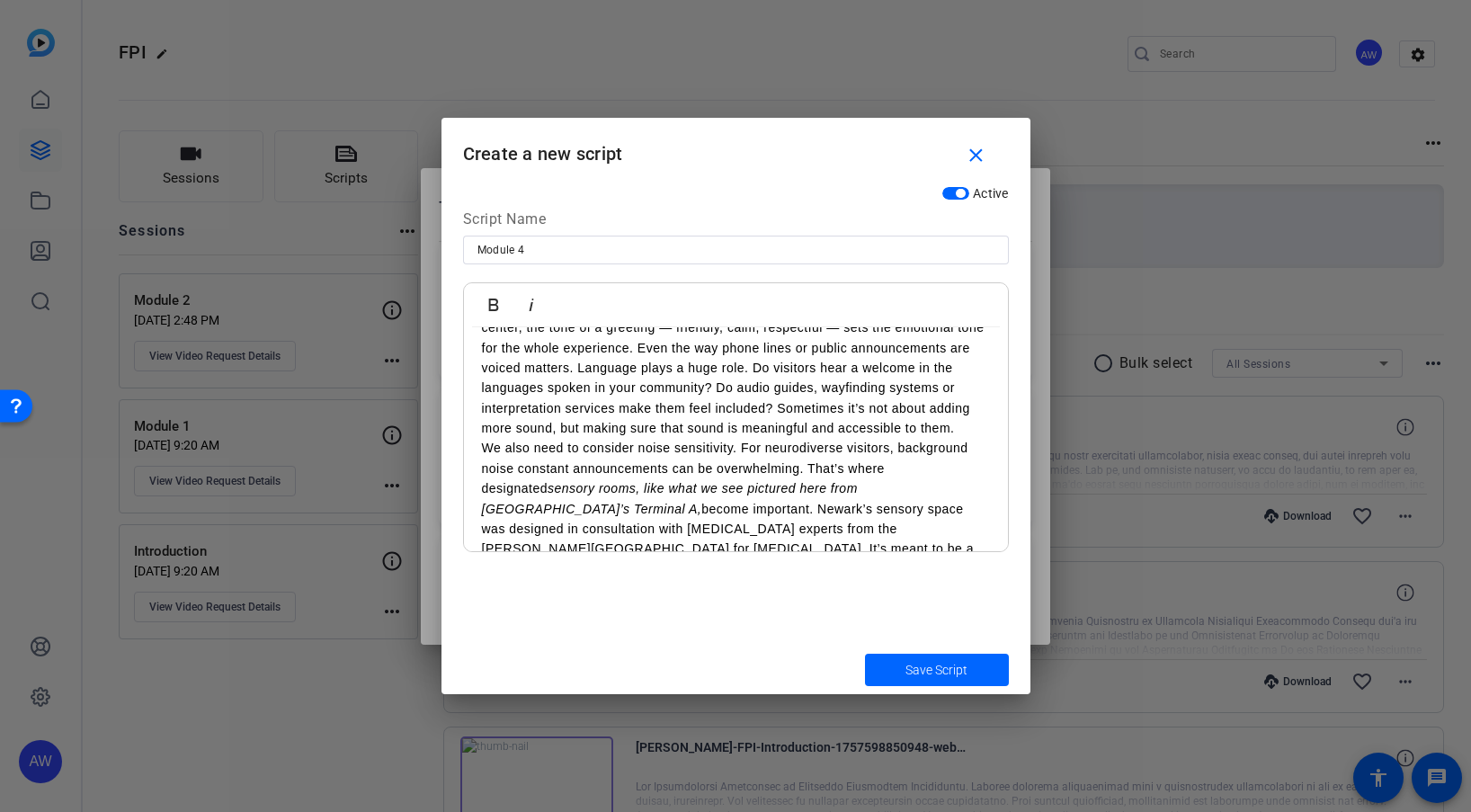
scroll to position [3010, 0]
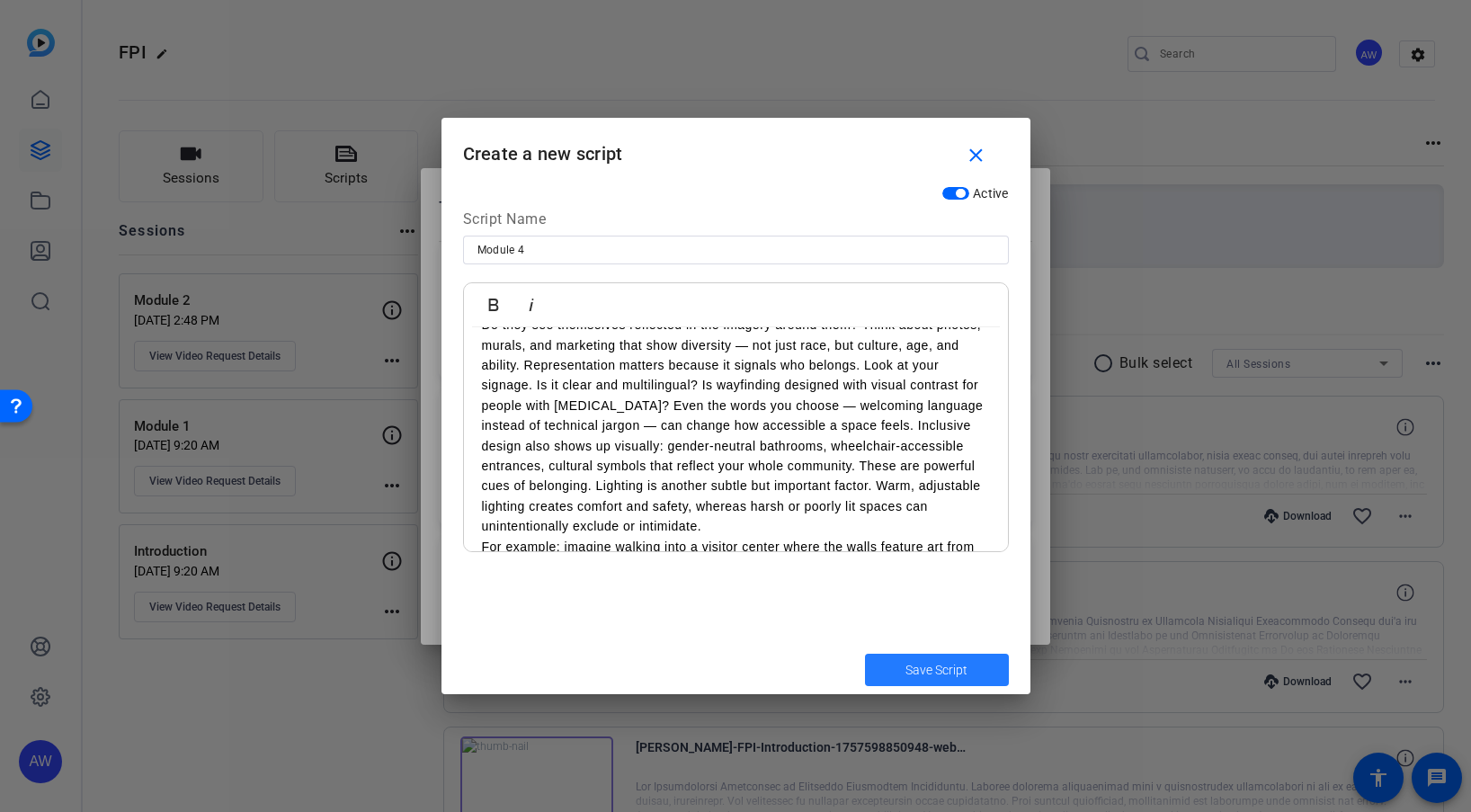
click at [967, 663] on span "Save Script" at bounding box center [936, 670] width 62 height 19
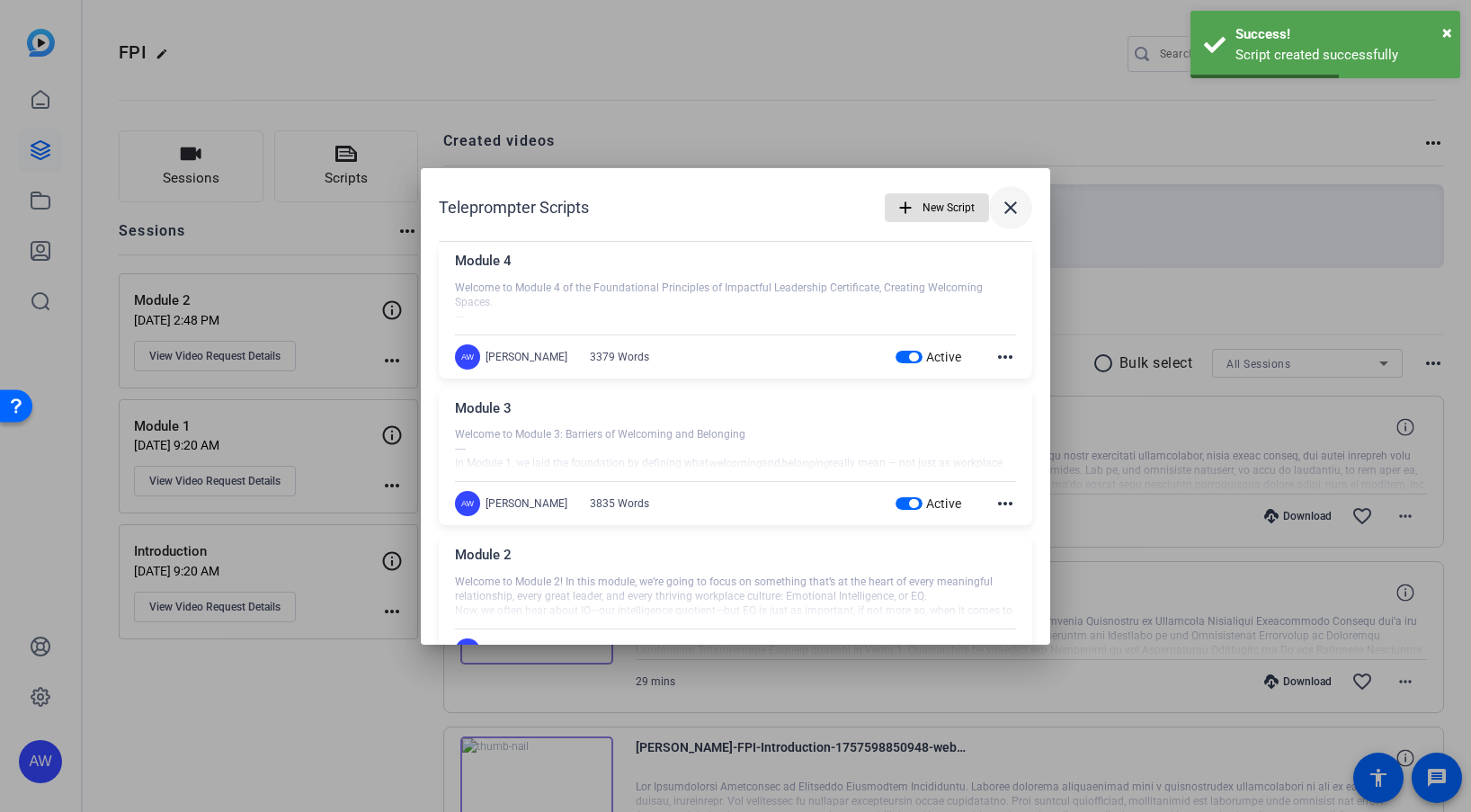
click at [1011, 205] on mat-icon "close" at bounding box center [1010, 207] width 21 height 21
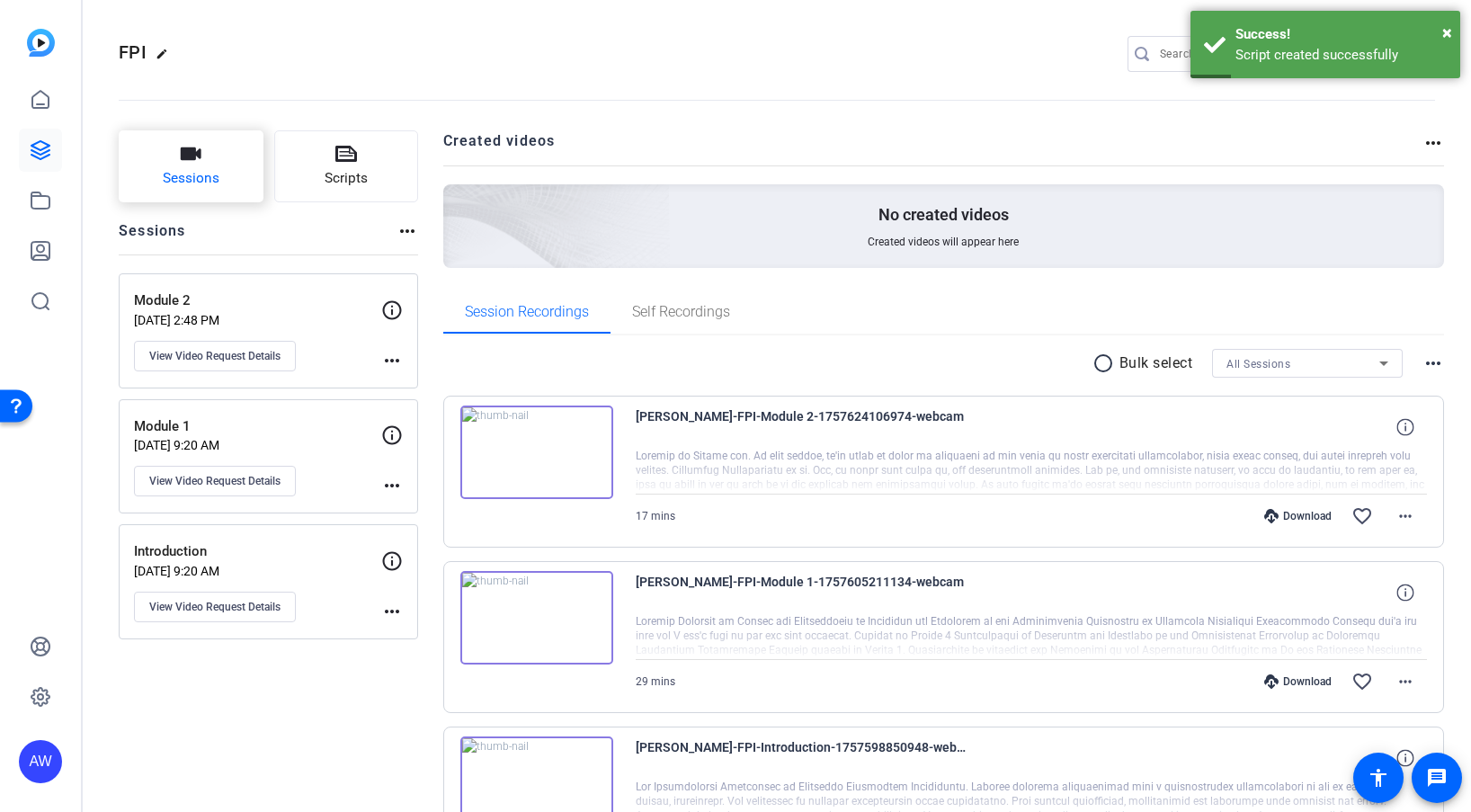
click at [174, 167] on button "Sessions" at bounding box center [191, 166] width 145 height 72
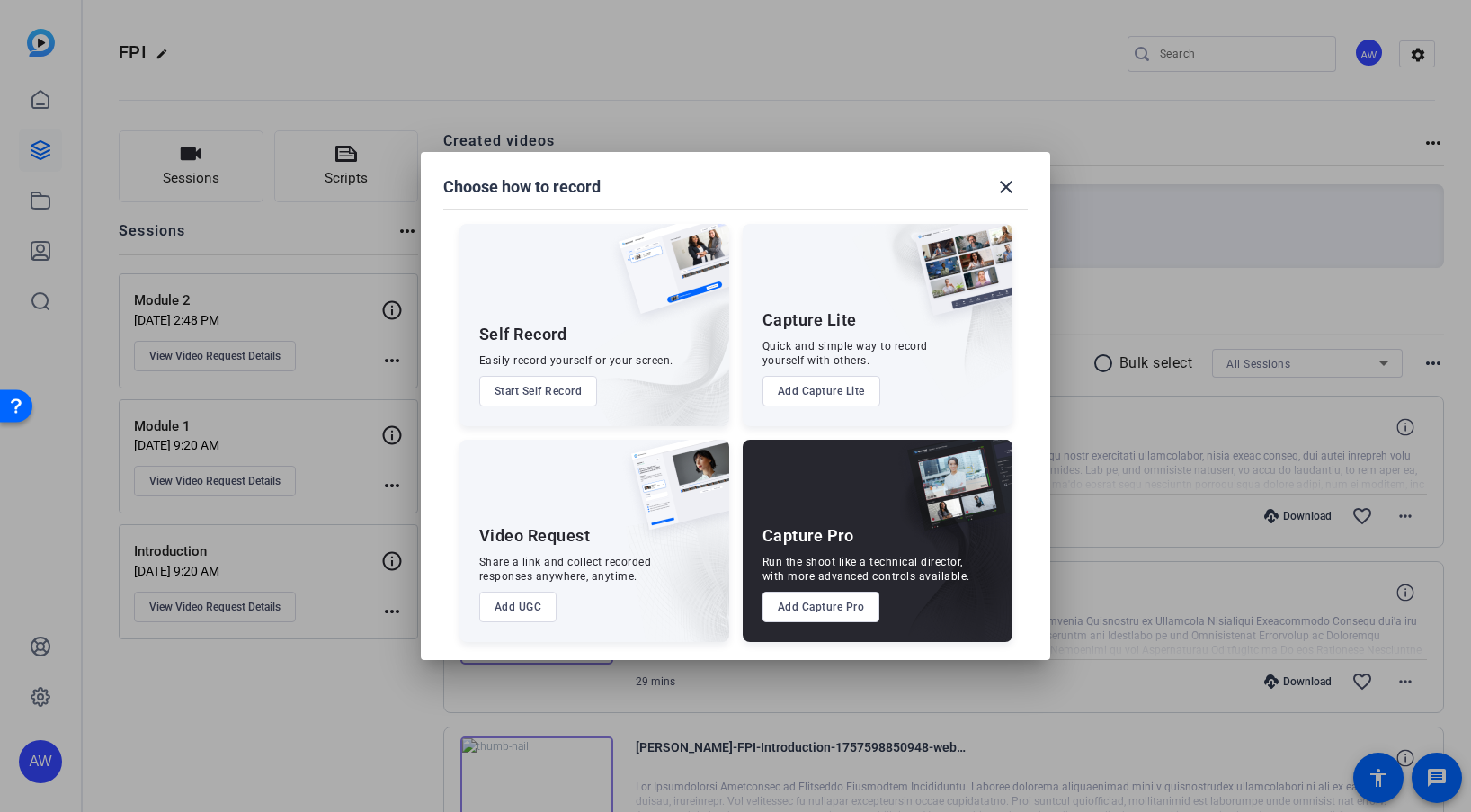
click at [514, 609] on button "Add UGC" at bounding box center [518, 607] width 78 height 31
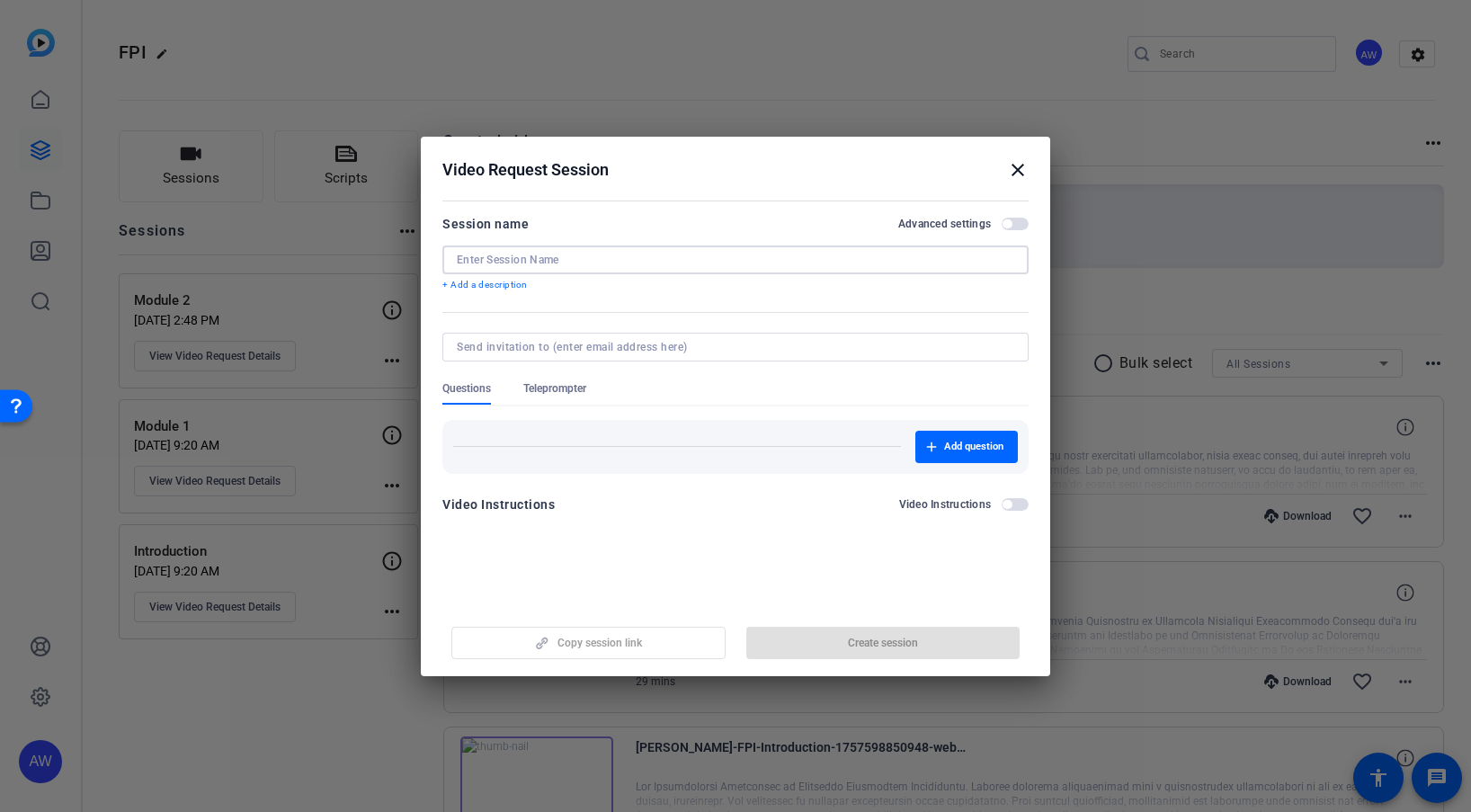
click at [583, 263] on input at bounding box center [735, 260] width 558 height 15
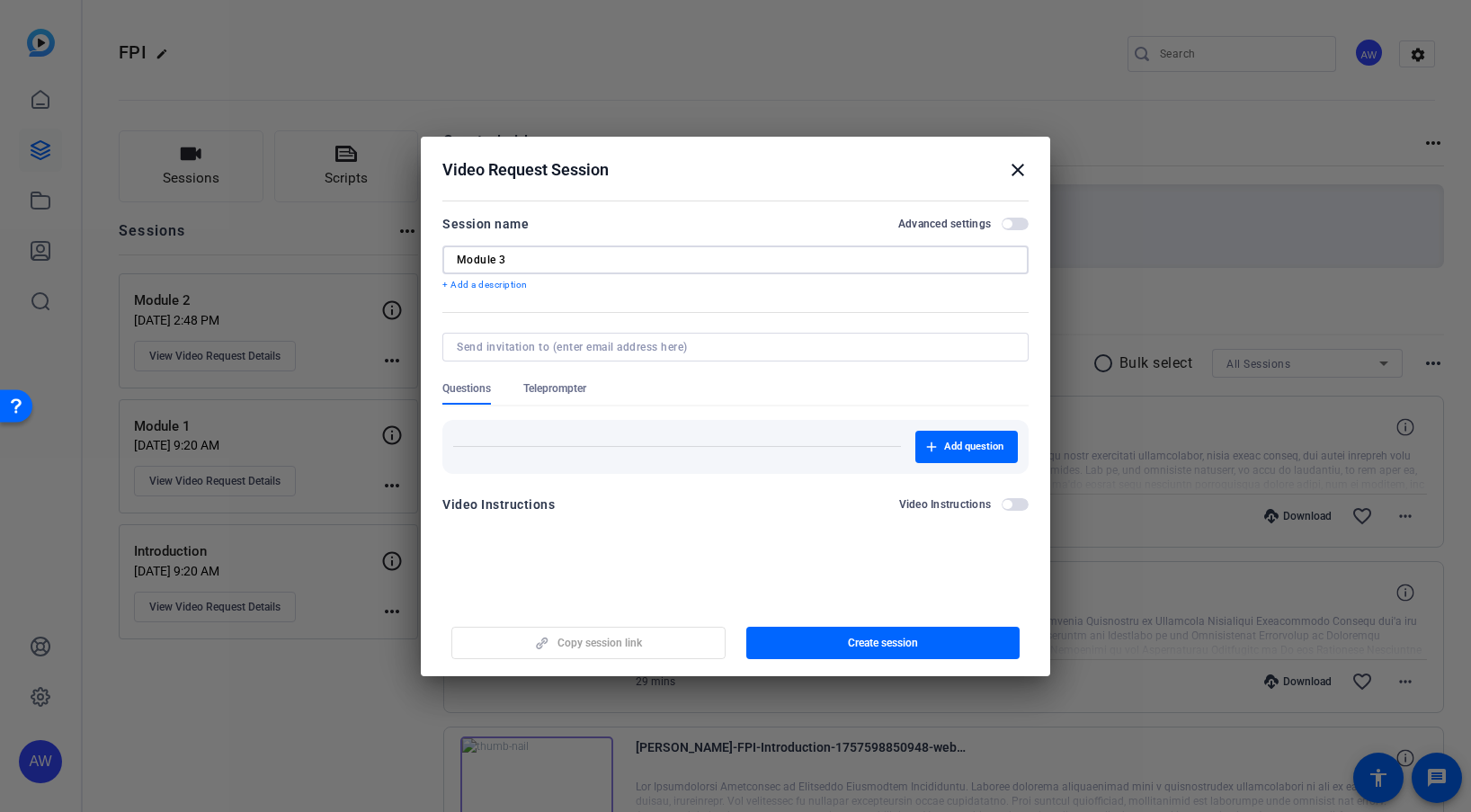
type input "Module 3"
click at [547, 394] on span "Teleprompter" at bounding box center [555, 389] width 63 height 15
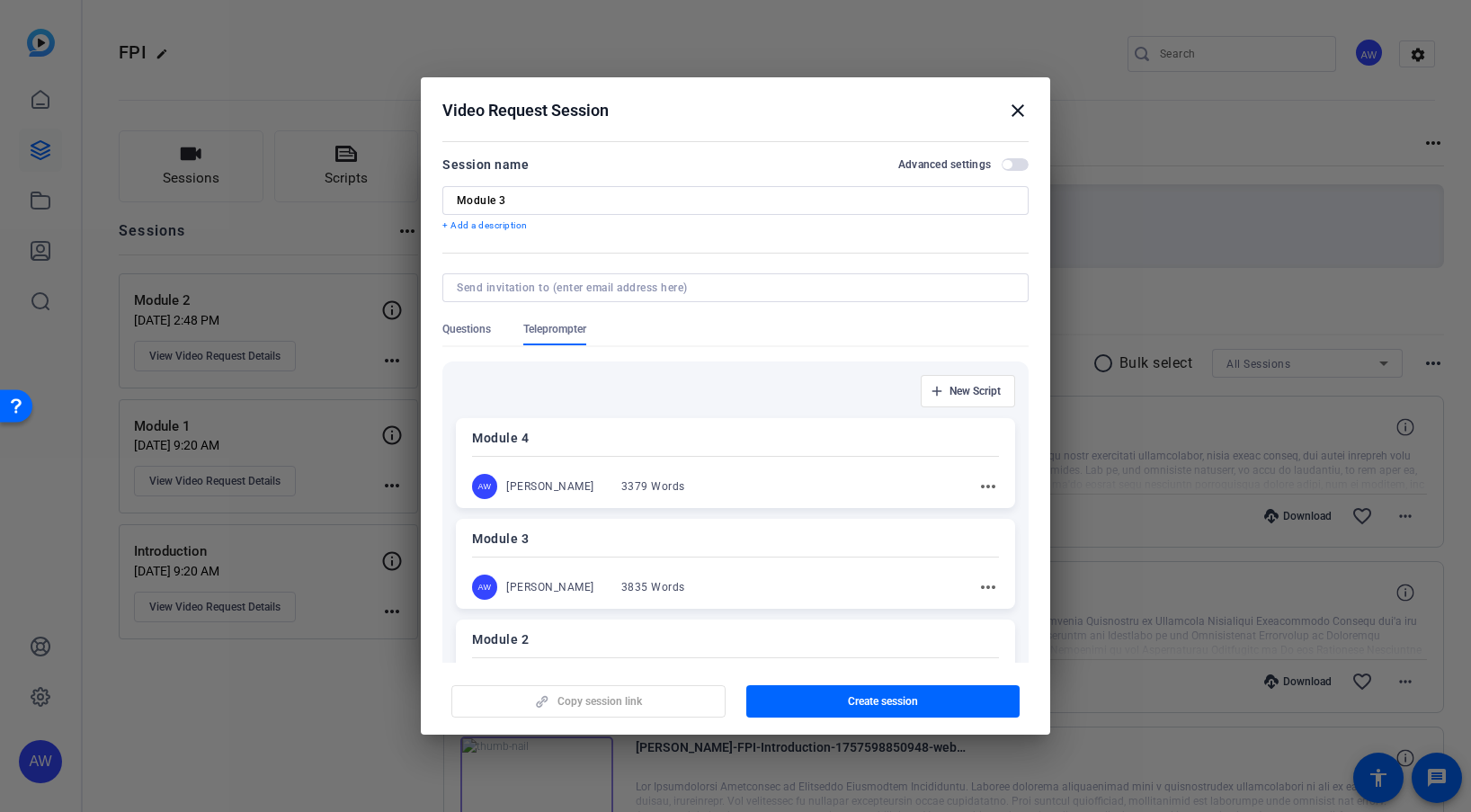
click at [703, 561] on div "Module 3 AW [PERSON_NAME] 3835 Words more_horiz" at bounding box center [735, 563] width 560 height 90
click at [803, 705] on span "button" at bounding box center [884, 701] width 275 height 44
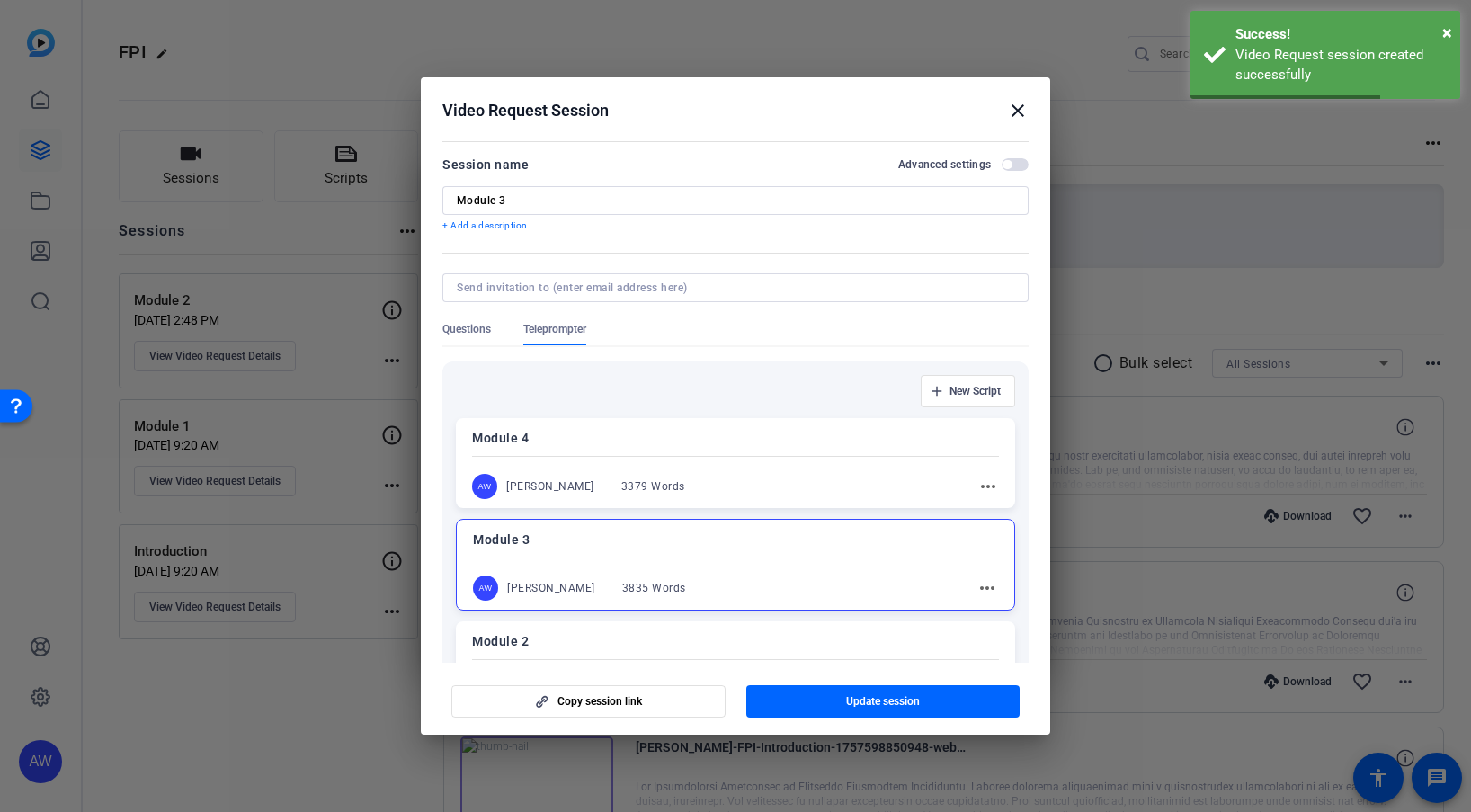
click at [1023, 110] on mat-icon "close" at bounding box center [1017, 110] width 21 height 21
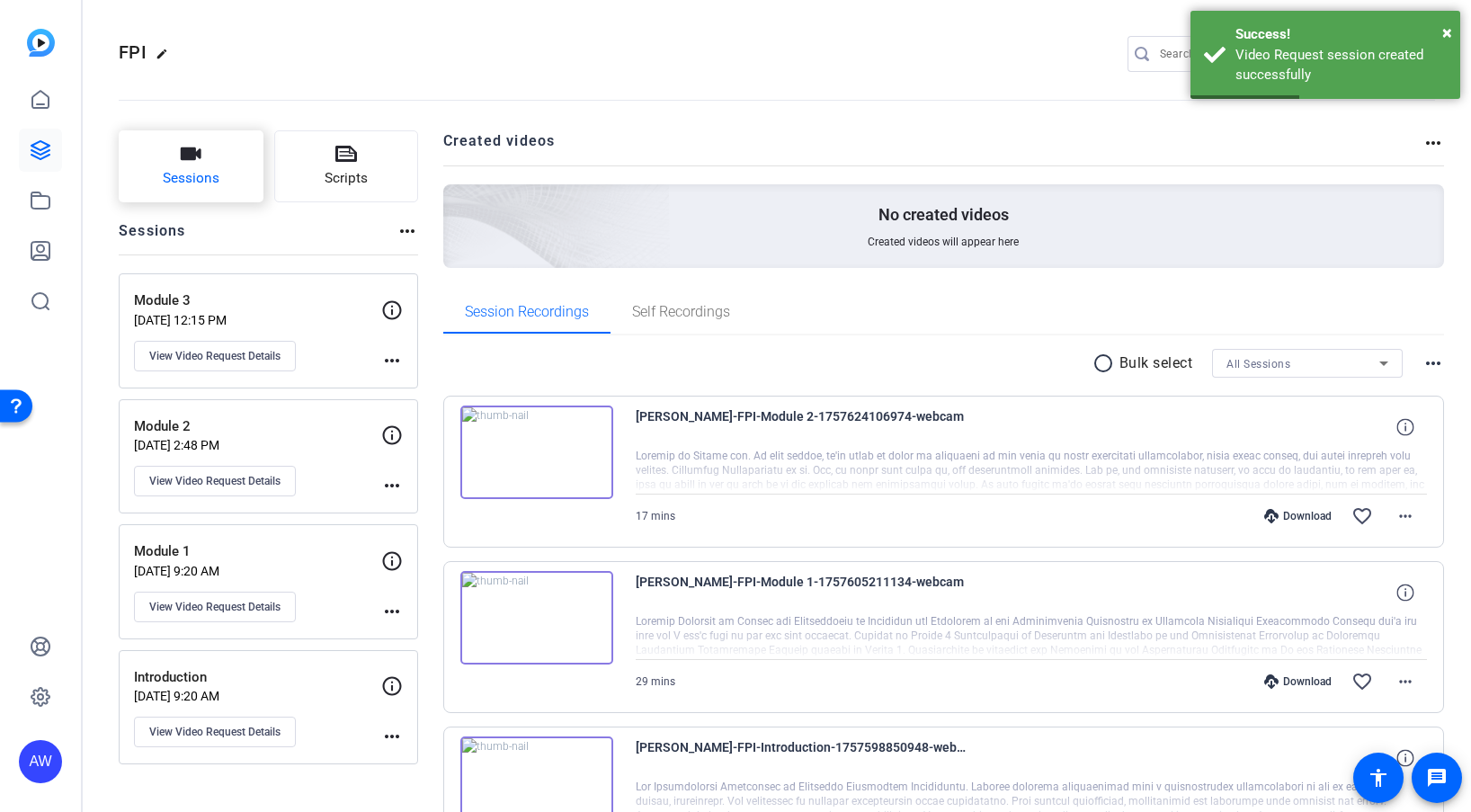
click at [151, 158] on button "Sessions" at bounding box center [191, 166] width 145 height 72
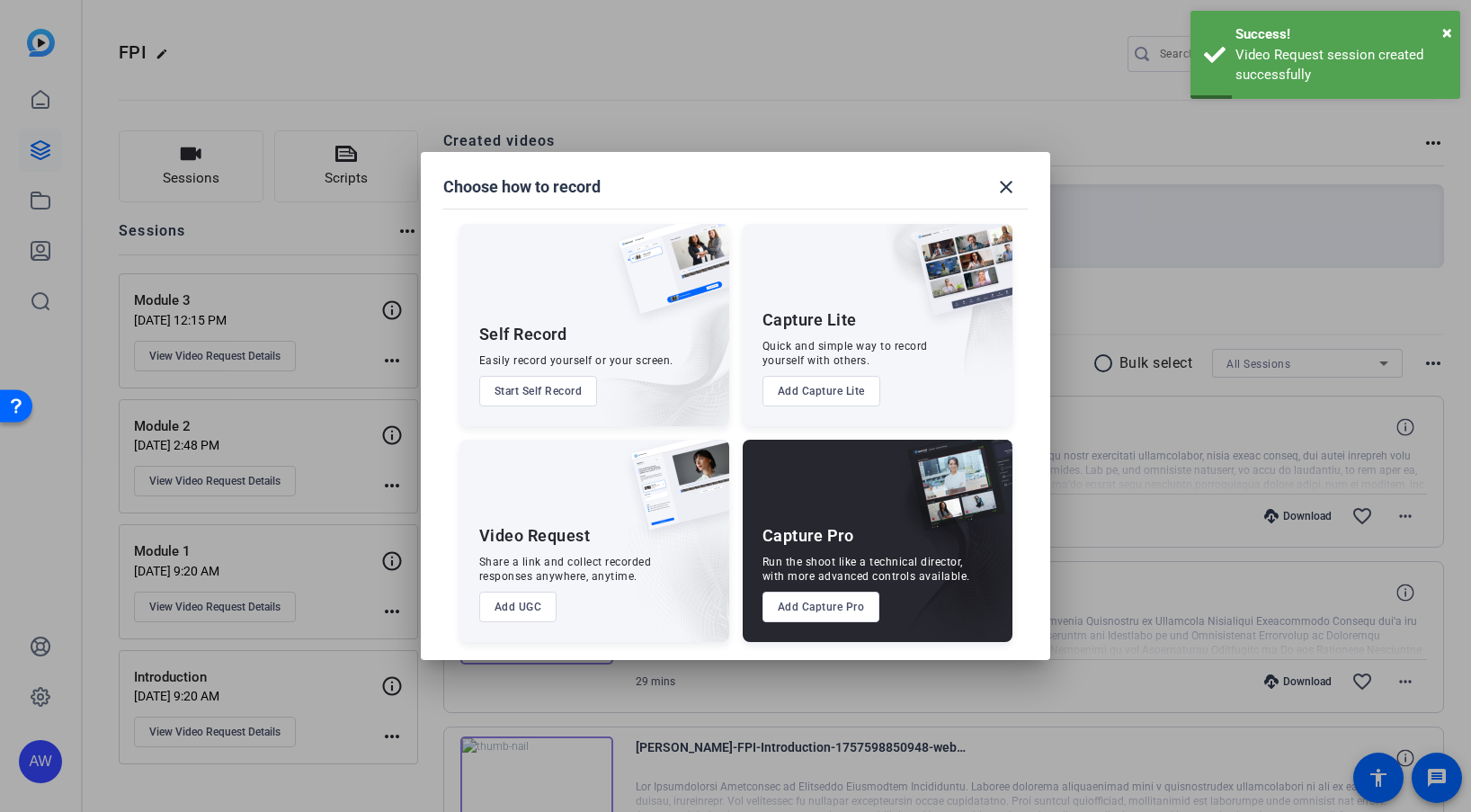
click at [535, 616] on button "Add UGC" at bounding box center [518, 607] width 78 height 31
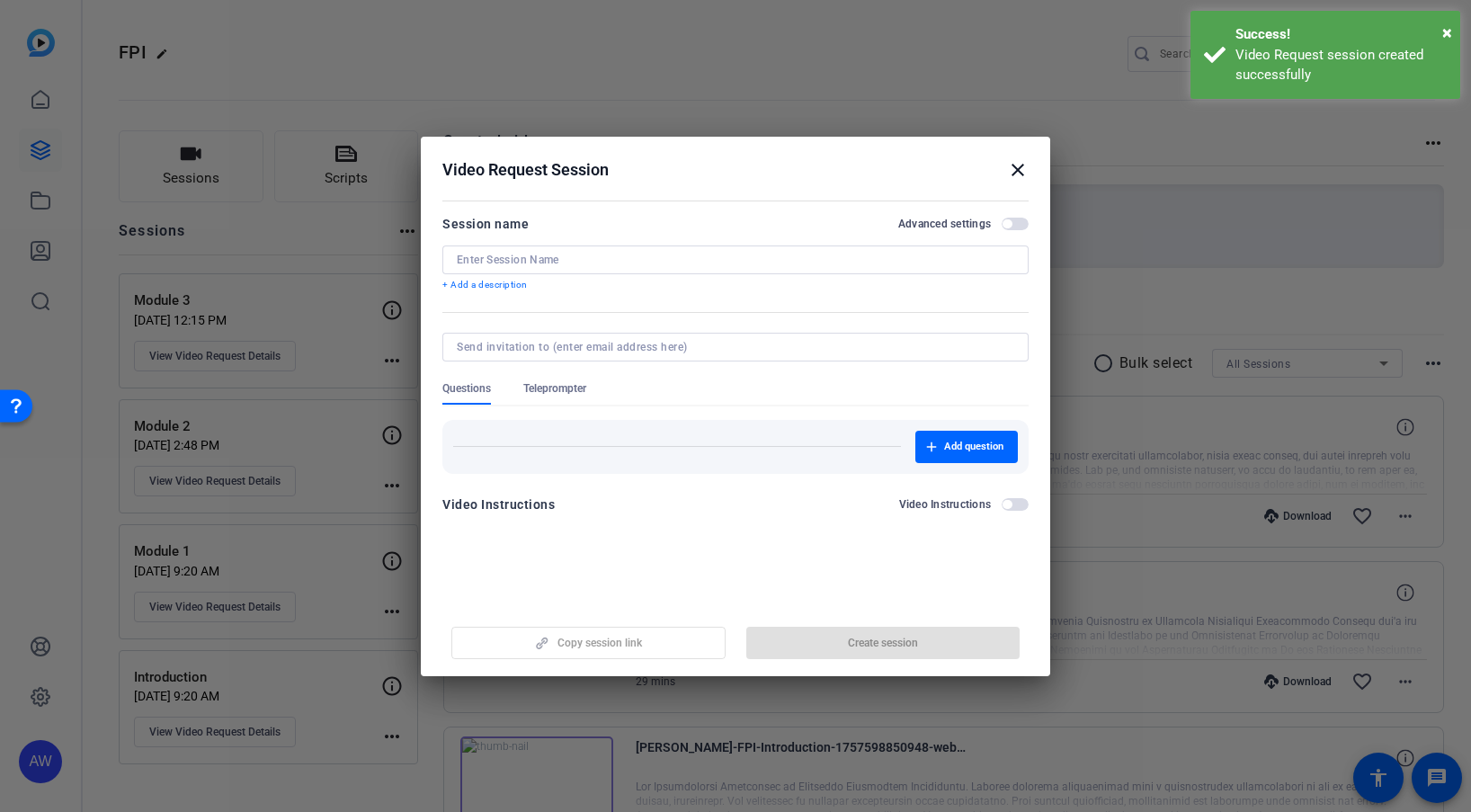
click at [560, 269] on div at bounding box center [735, 260] width 558 height 29
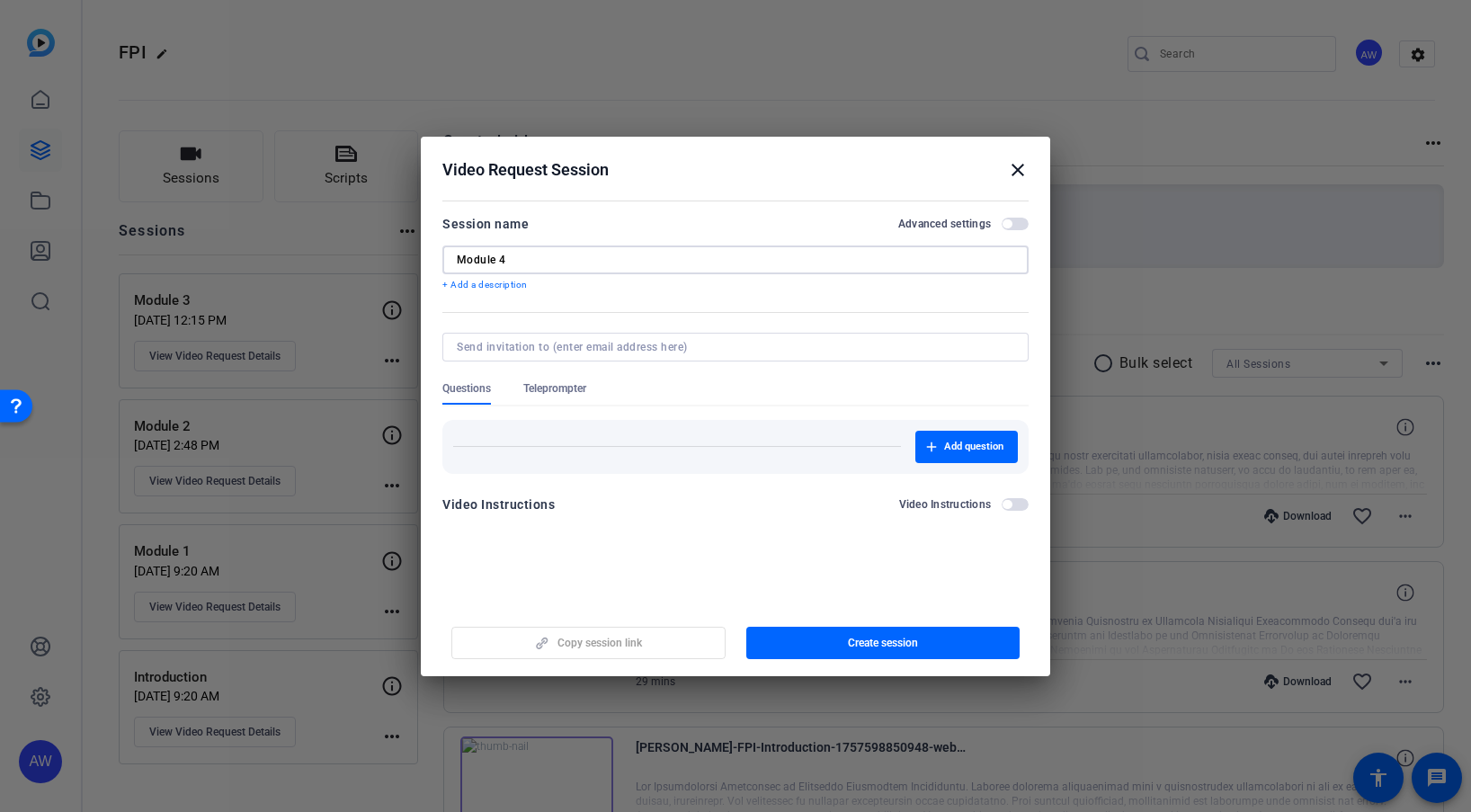
type input "Module 4"
click at [549, 386] on span "Teleprompter" at bounding box center [555, 389] width 63 height 15
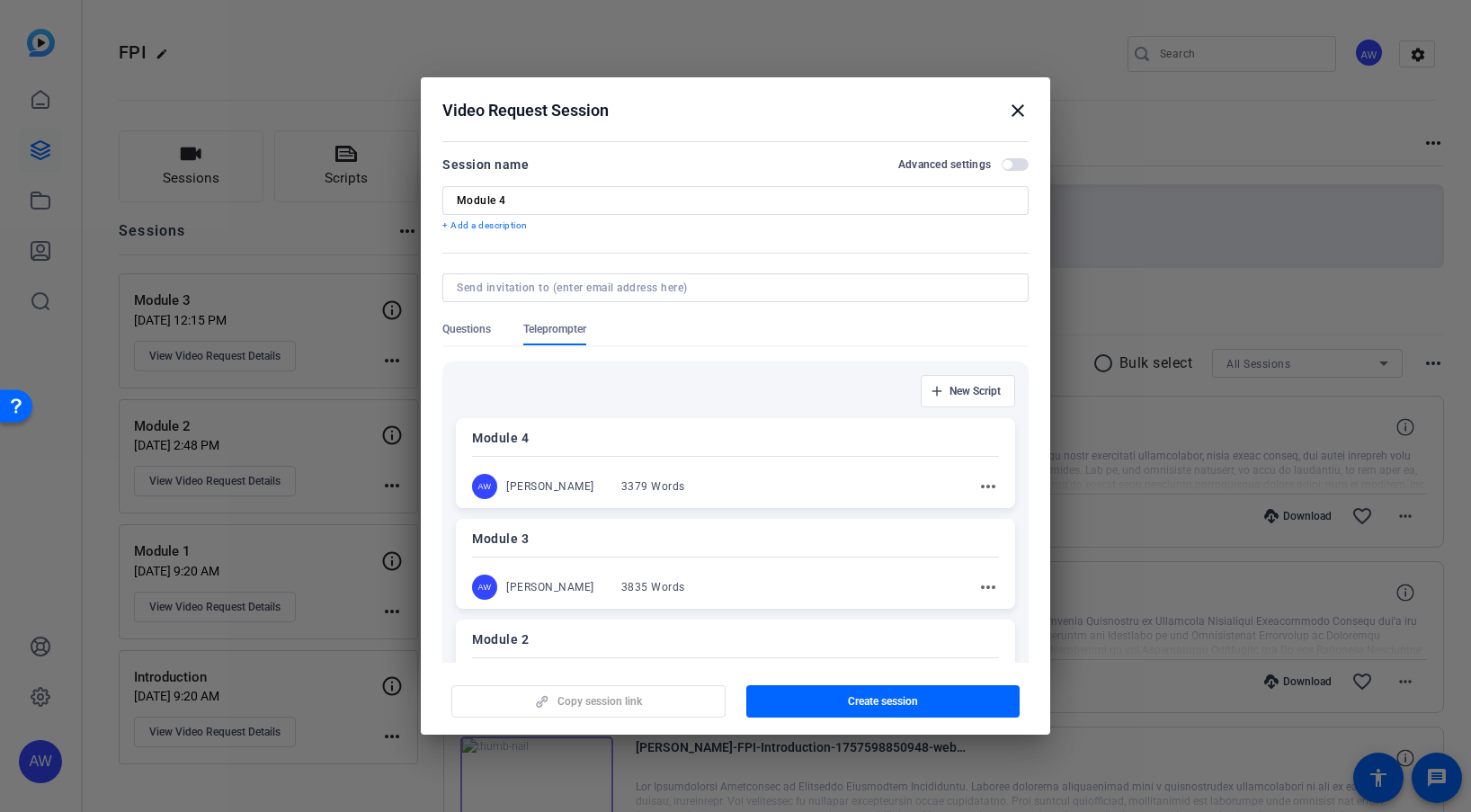
click at [698, 479] on div "AW [PERSON_NAME] 3379 Words more_horiz" at bounding box center [736, 486] width 527 height 25
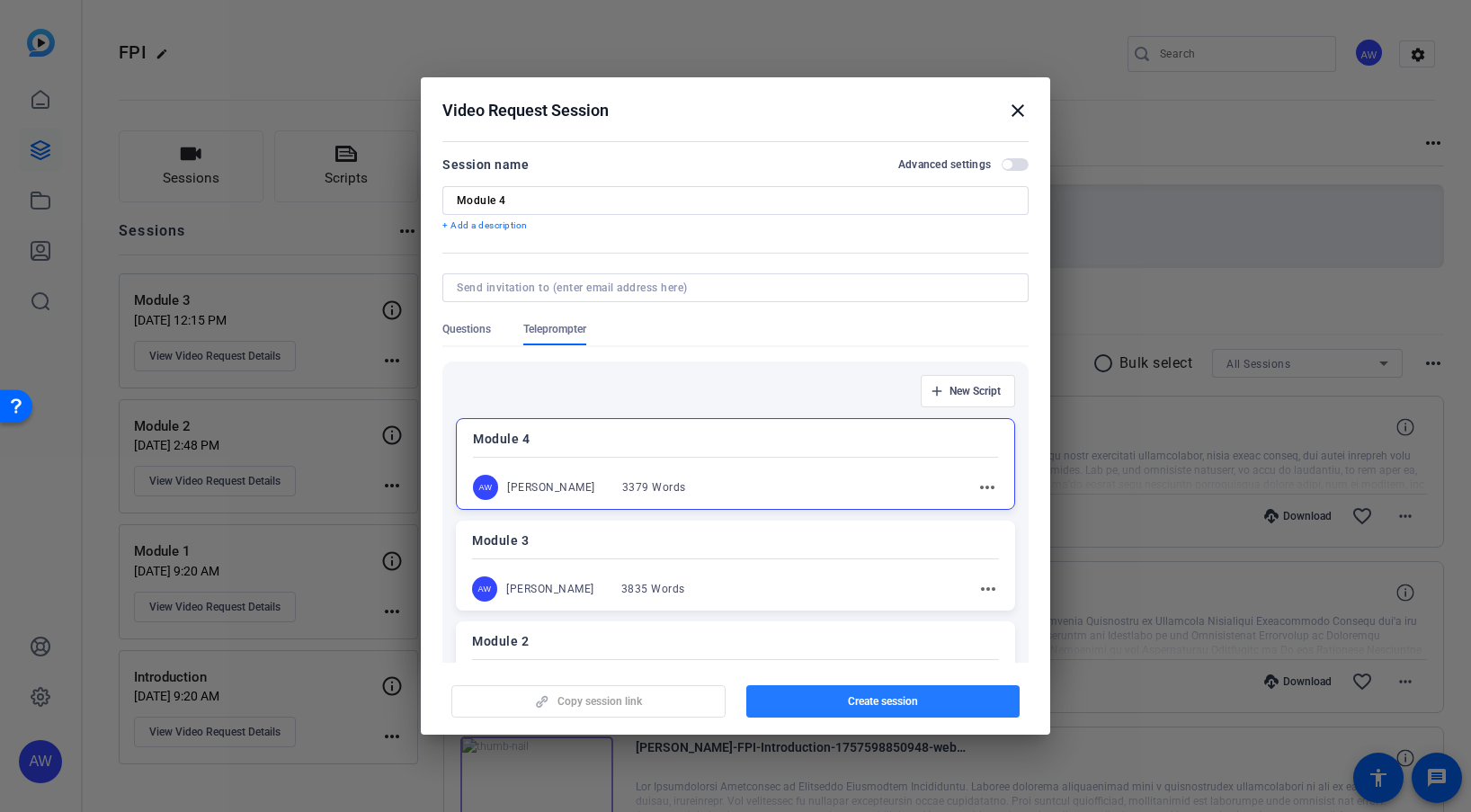
click at [813, 690] on span "button" at bounding box center [884, 701] width 275 height 44
click at [1020, 110] on mat-icon "close" at bounding box center [1017, 110] width 21 height 21
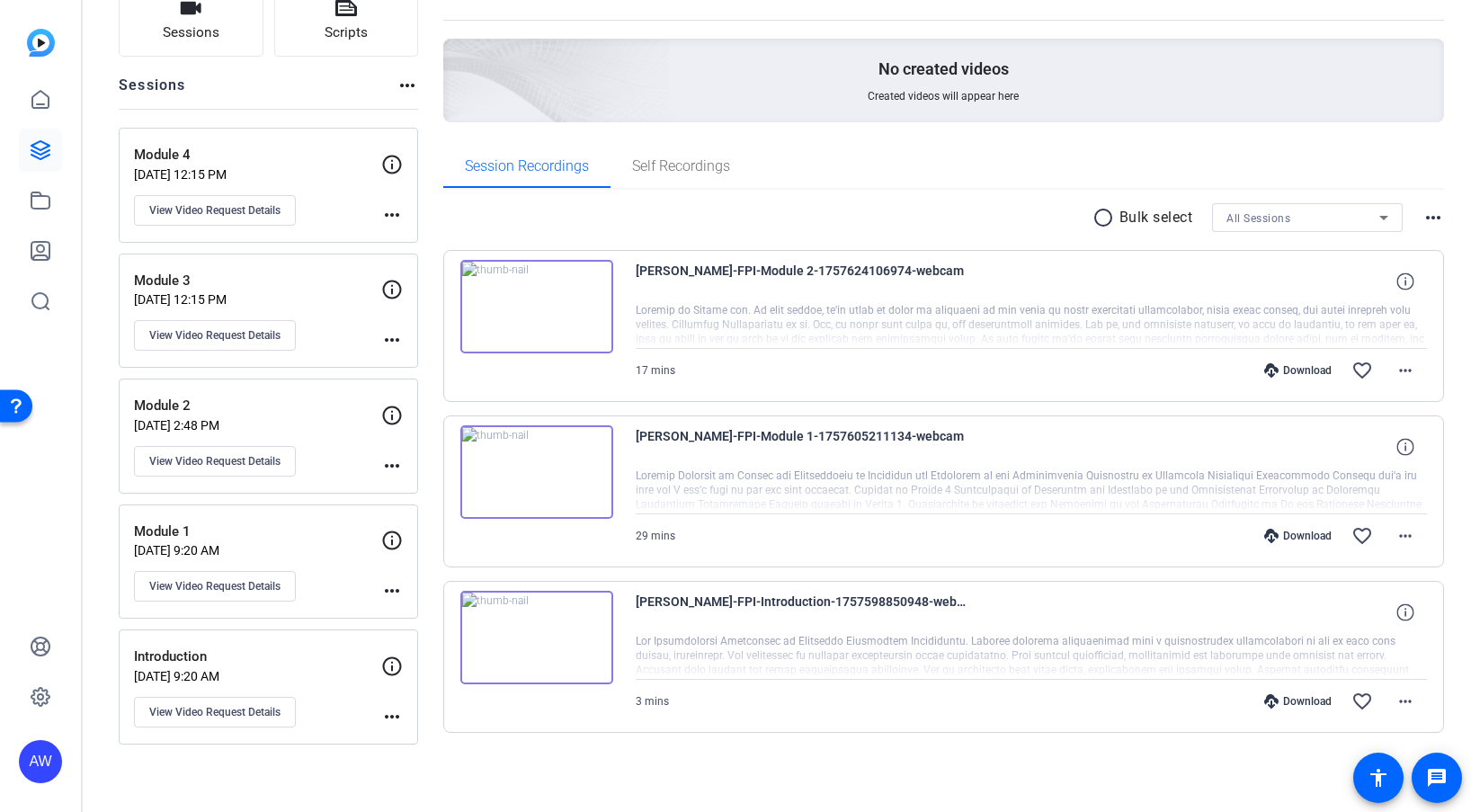
scroll to position [147, 0]
click at [1448, 290] on div "Sessions Scripts Sessions more_horiz Module 4 [DATE] 12:15 PM View Video Reques…" at bounding box center [777, 386] width 1388 height 851
